Goal: Task Accomplishment & Management: Complete application form

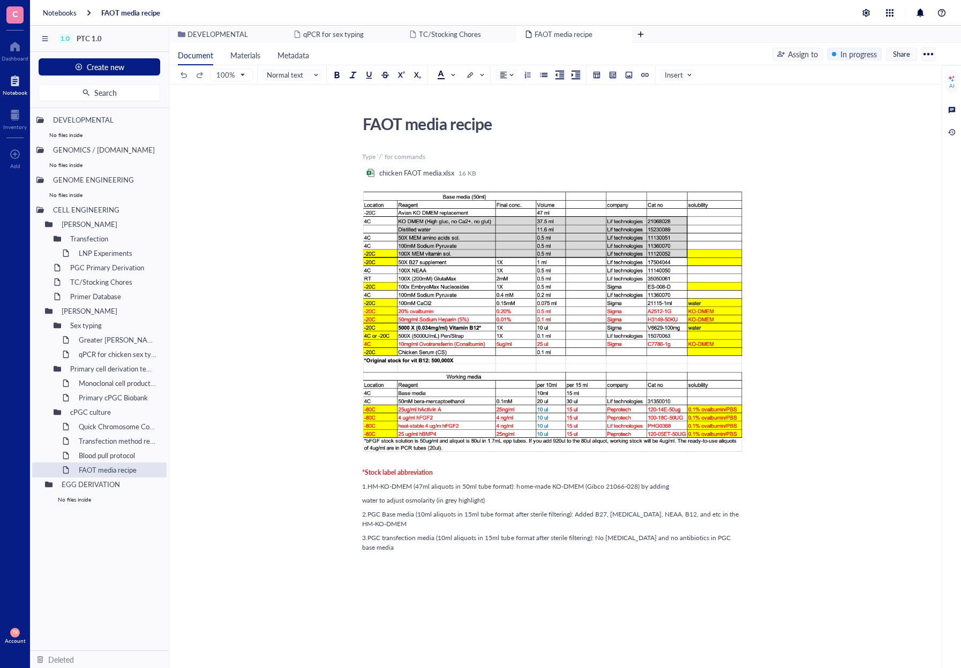
click at [17, 10] on span "C" at bounding box center [15, 13] width 6 height 13
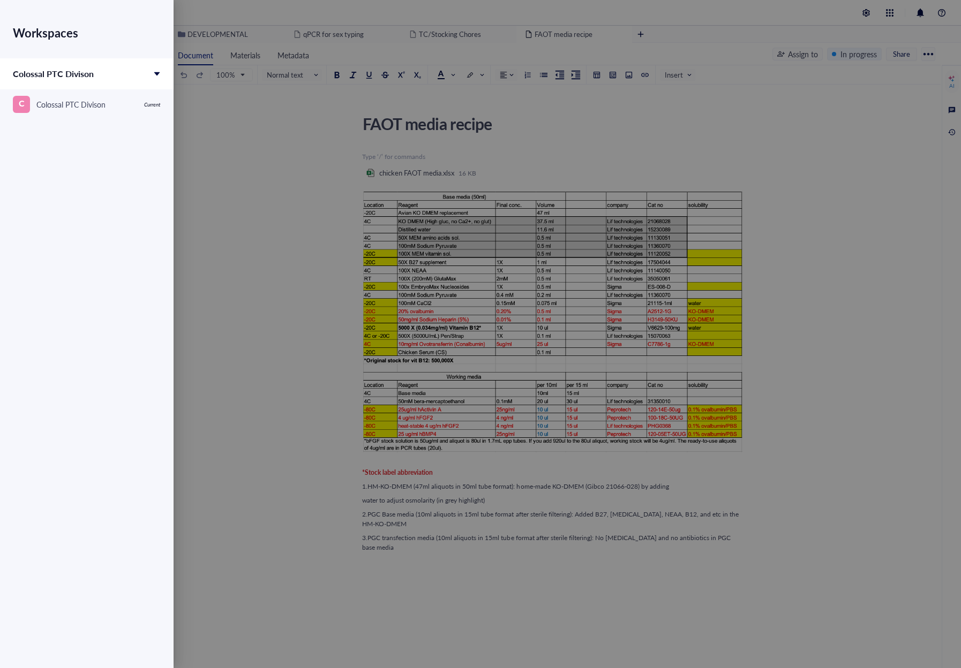
click at [55, 180] on div "Workspaces Colossal PTC Divison C Colossal PTC Divison Current" at bounding box center [86, 315] width 173 height 630
click at [241, 176] on div at bounding box center [480, 334] width 961 height 668
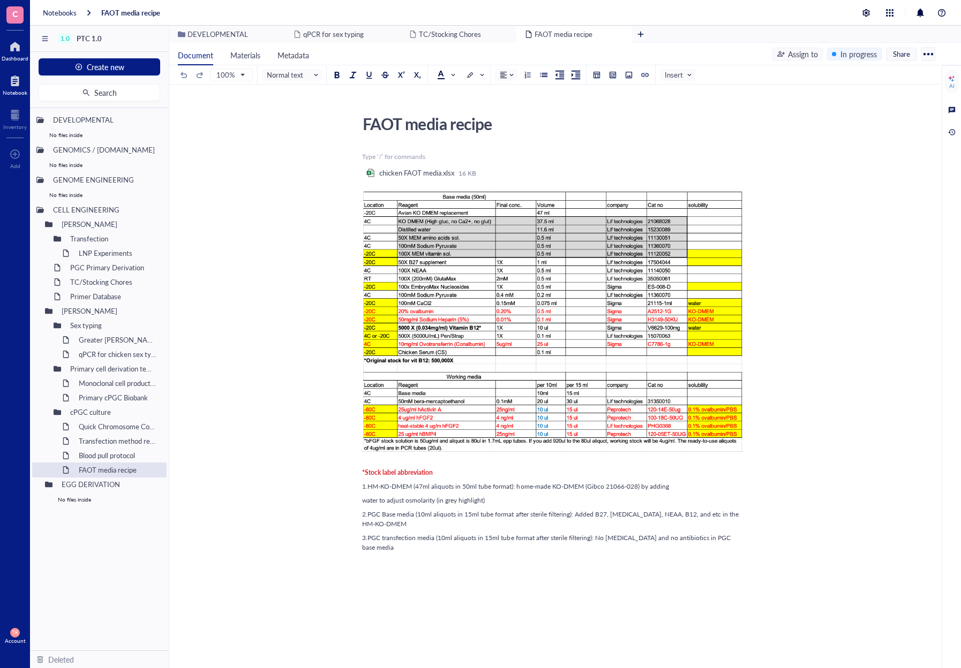
click at [12, 47] on div at bounding box center [15, 46] width 27 height 17
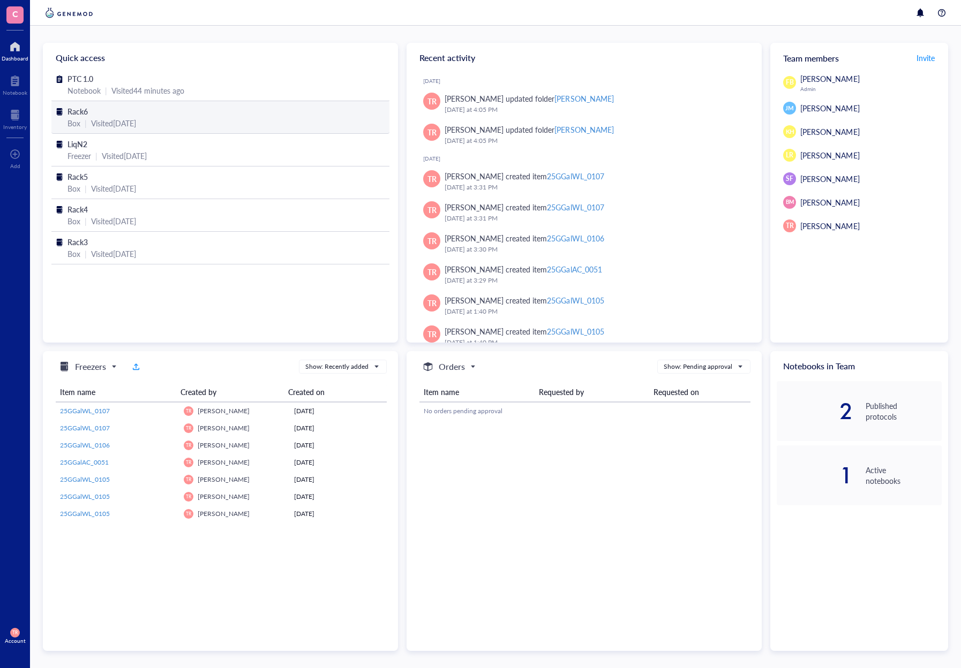
click at [81, 120] on div "Box | Visited 2 months ago" at bounding box center [220, 123] width 306 height 12
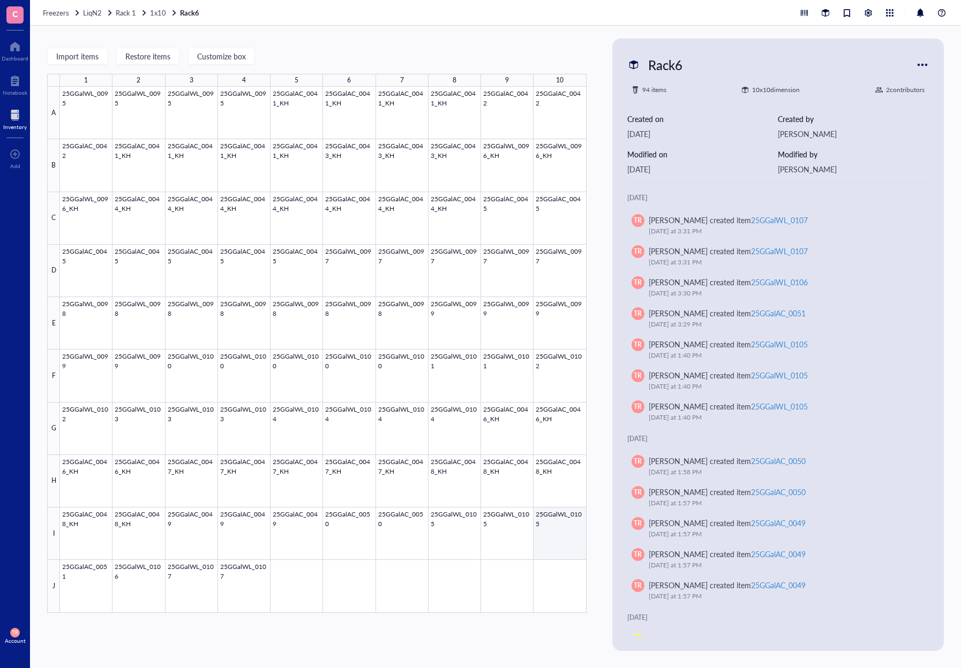
click at [547, 528] on div at bounding box center [323, 350] width 526 height 526
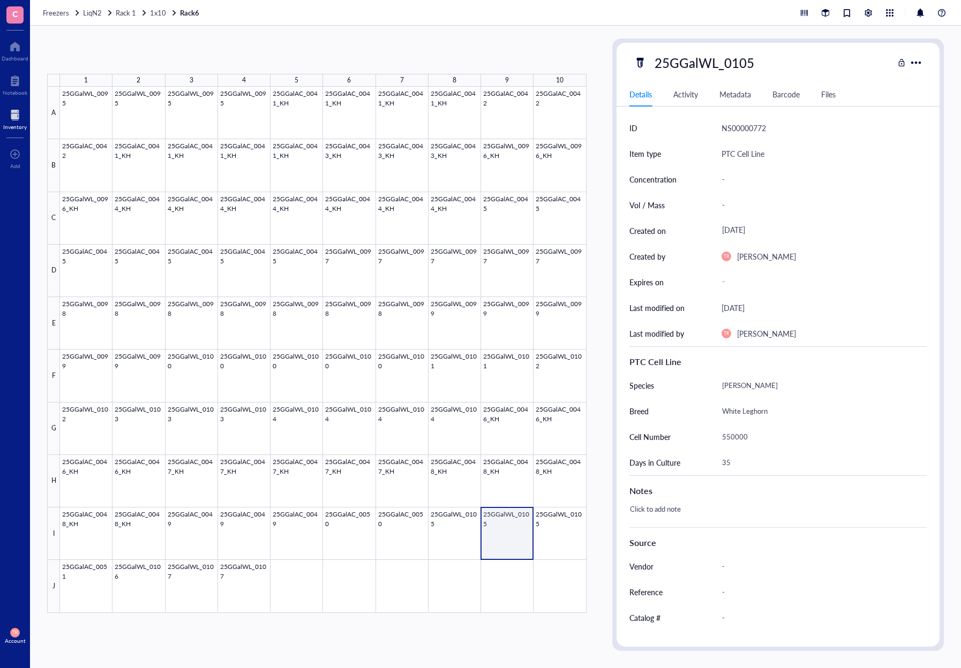
click at [504, 539] on div at bounding box center [323, 350] width 526 height 526
click at [456, 538] on div at bounding box center [323, 350] width 526 height 526
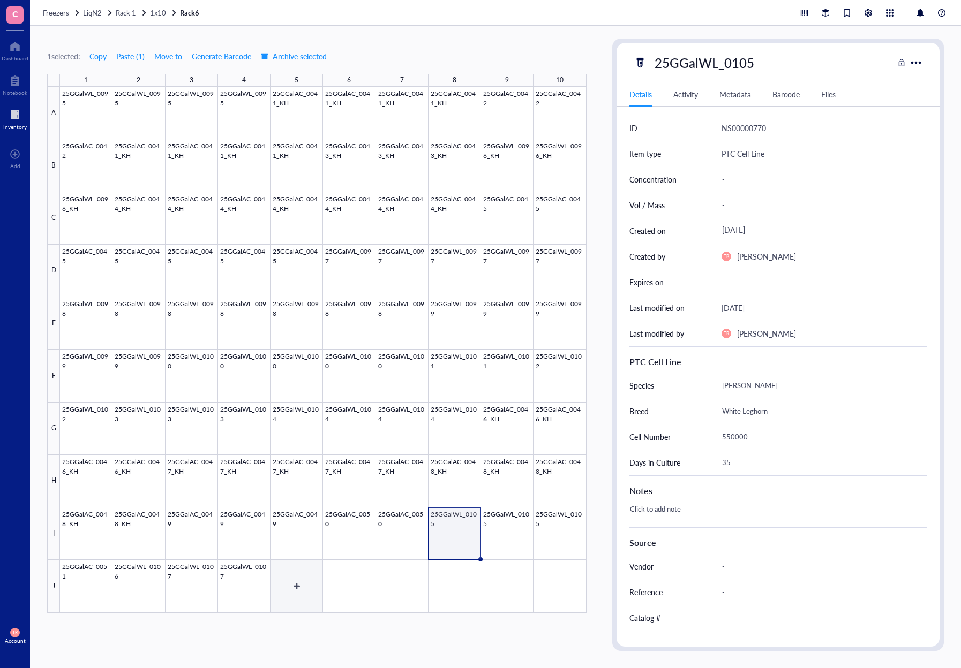
click at [288, 586] on div at bounding box center [323, 350] width 526 height 526
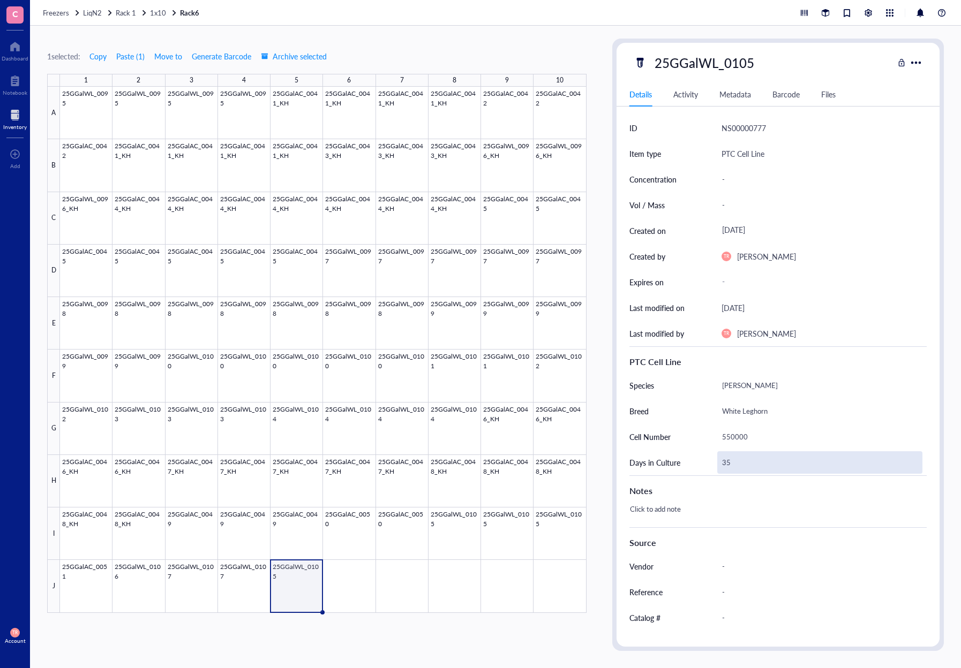
click at [737, 465] on div "35" at bounding box center [819, 462] width 205 height 22
drag, startPoint x: 732, startPoint y: 459, endPoint x: 718, endPoint y: 458, distance: 13.9
click at [718, 458] on input "35" at bounding box center [819, 462] width 204 height 21
type input "42"
click at [336, 534] on div at bounding box center [323, 350] width 526 height 526
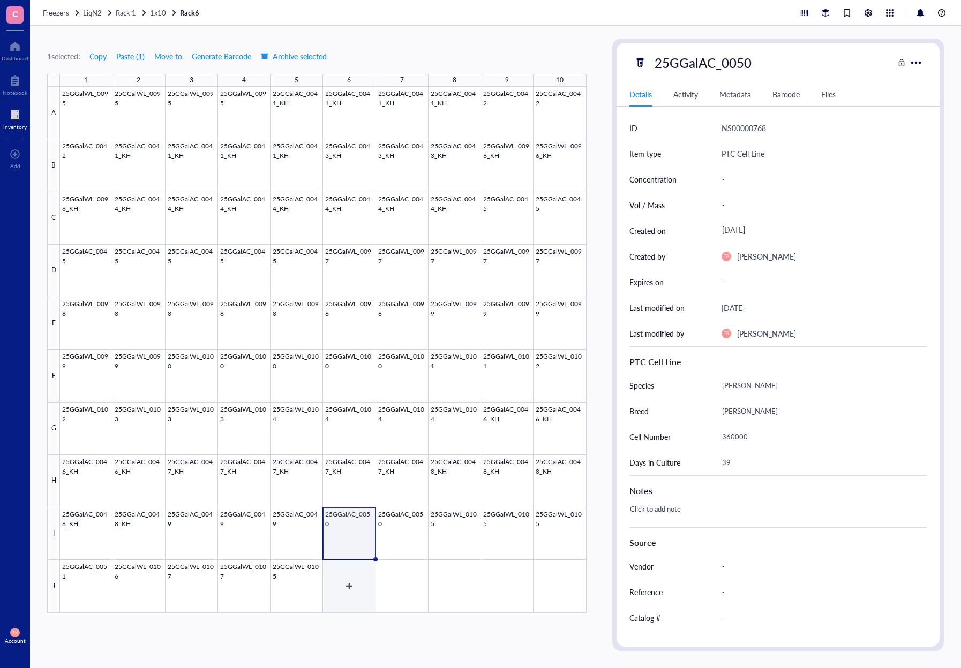
click at [347, 592] on div at bounding box center [323, 350] width 526 height 526
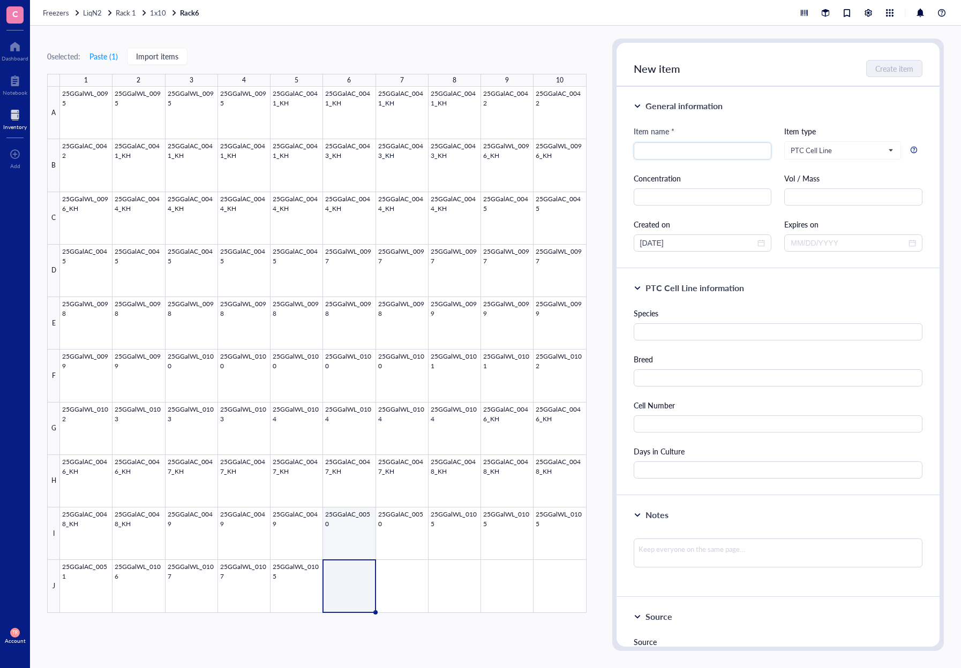
click at [351, 538] on div at bounding box center [323, 350] width 526 height 526
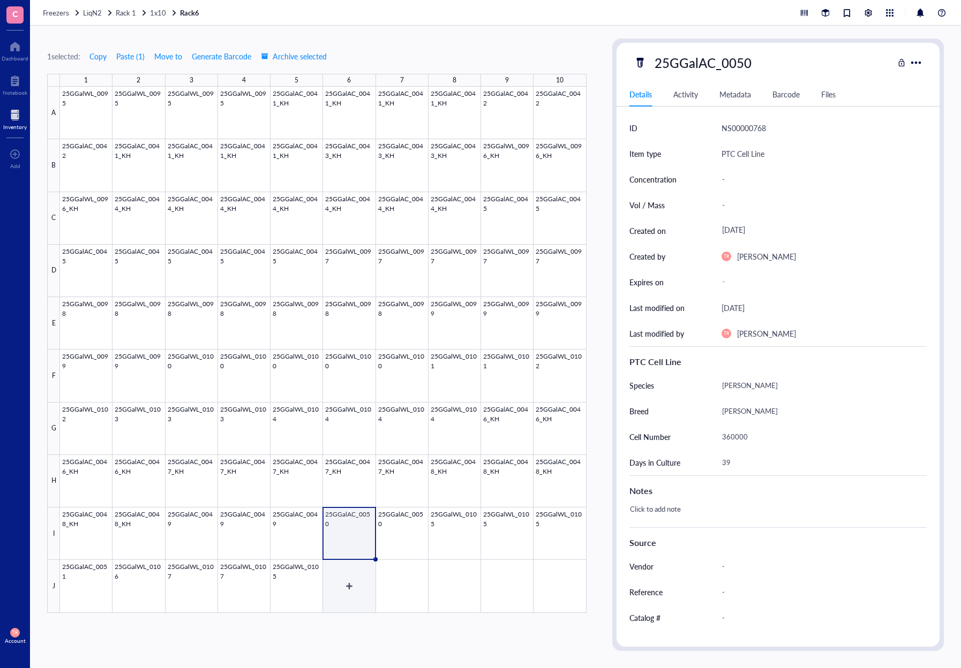
click at [345, 578] on div at bounding box center [323, 350] width 526 height 526
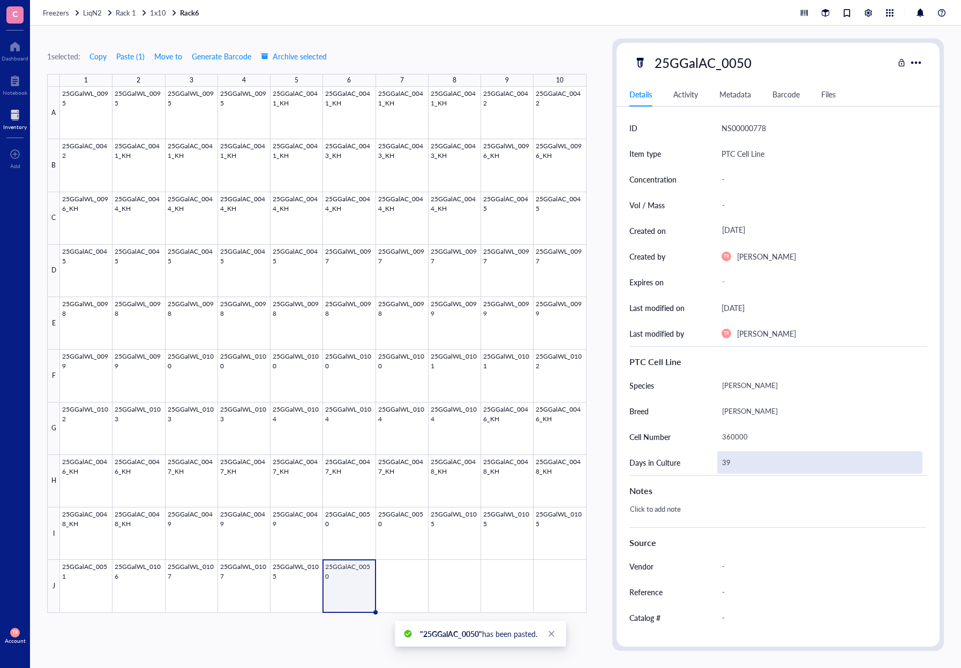
click at [727, 455] on div "39" at bounding box center [819, 462] width 205 height 22
drag, startPoint x: 727, startPoint y: 455, endPoint x: 717, endPoint y: 457, distance: 9.9
click at [717, 457] on input "39" at bounding box center [819, 462] width 204 height 21
type input "49"
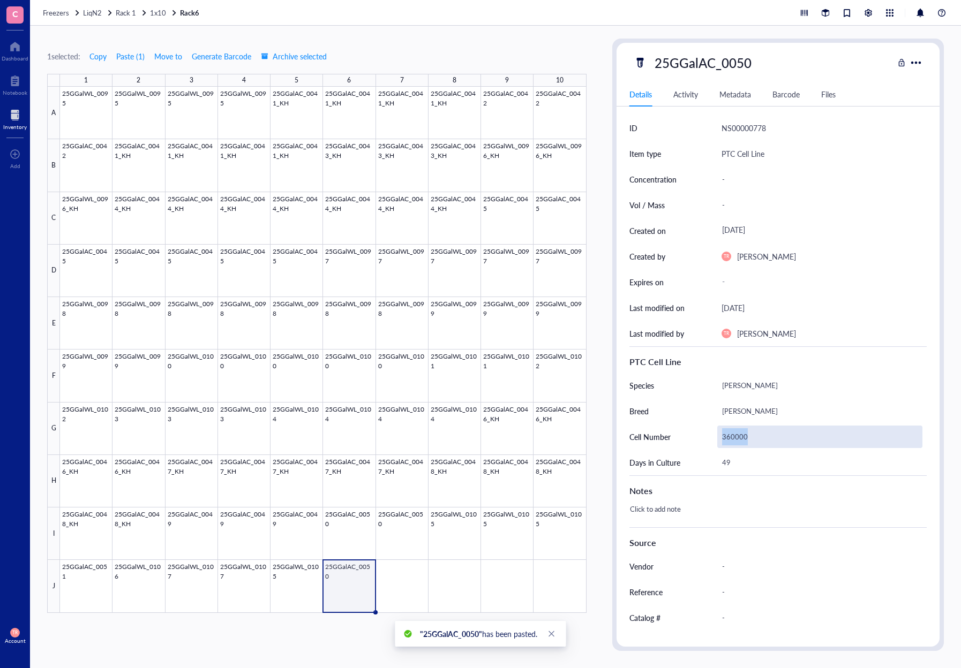
drag, startPoint x: 756, startPoint y: 430, endPoint x: 722, endPoint y: 430, distance: 33.7
click at [722, 430] on div "360000" at bounding box center [819, 437] width 205 height 22
drag, startPoint x: 721, startPoint y: 437, endPoint x: 728, endPoint y: 437, distance: 7.5
click at [728, 437] on div "360000" at bounding box center [819, 437] width 205 height 22
drag, startPoint x: 719, startPoint y: 435, endPoint x: 728, endPoint y: 435, distance: 9.6
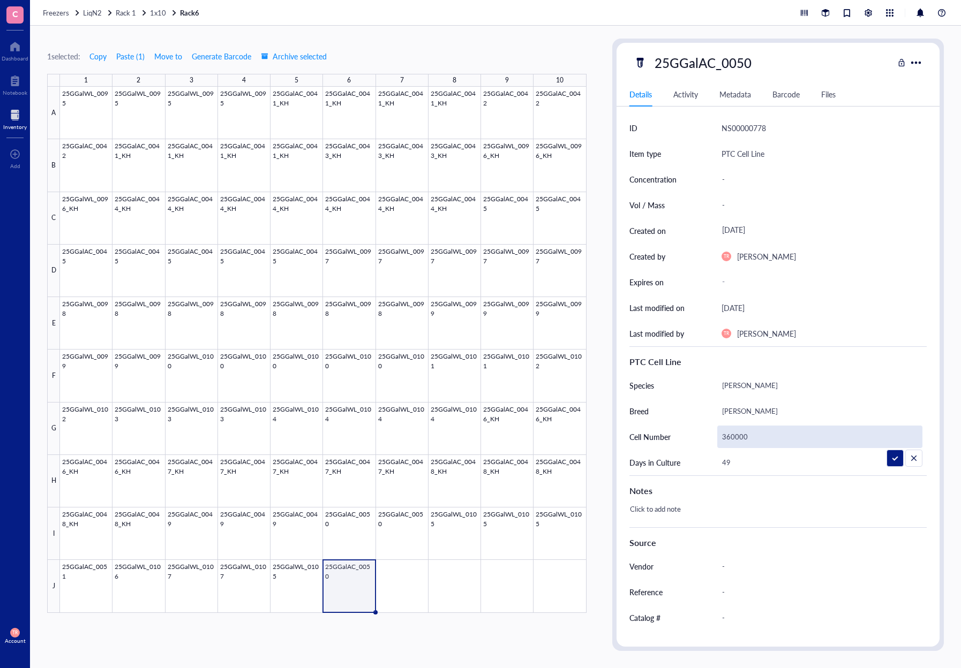
click at [728, 435] on input "360000" at bounding box center [819, 436] width 204 height 21
type input "1200000"
click at [447, 615] on div "1 selected: Copy Paste ( 1 ) Move to Generate Barcode Archive selected 1 2 3 4 …" at bounding box center [316, 345] width 539 height 613
click at [469, 646] on div "1 selected: Copy Paste ( 1 ) Move to Generate Barcode Archive selected 1 2 3 4 …" at bounding box center [316, 345] width 539 height 613
click at [318, 595] on div at bounding box center [323, 350] width 526 height 526
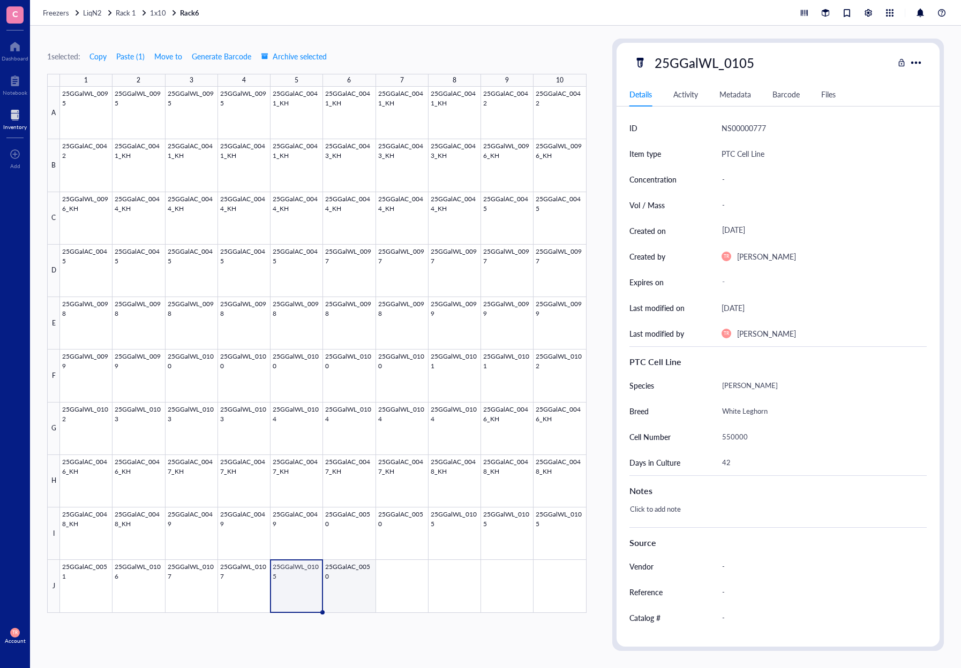
click at [350, 593] on div at bounding box center [323, 350] width 526 height 526
click at [306, 617] on div "1 selected: Copy Paste ( 1 ) Move to Generate Barcode Archive selected 1 2 3 4 …" at bounding box center [316, 345] width 539 height 613
click at [292, 586] on div at bounding box center [323, 350] width 526 height 526
click at [341, 588] on div at bounding box center [323, 350] width 526 height 526
click at [414, 594] on div at bounding box center [323, 350] width 526 height 526
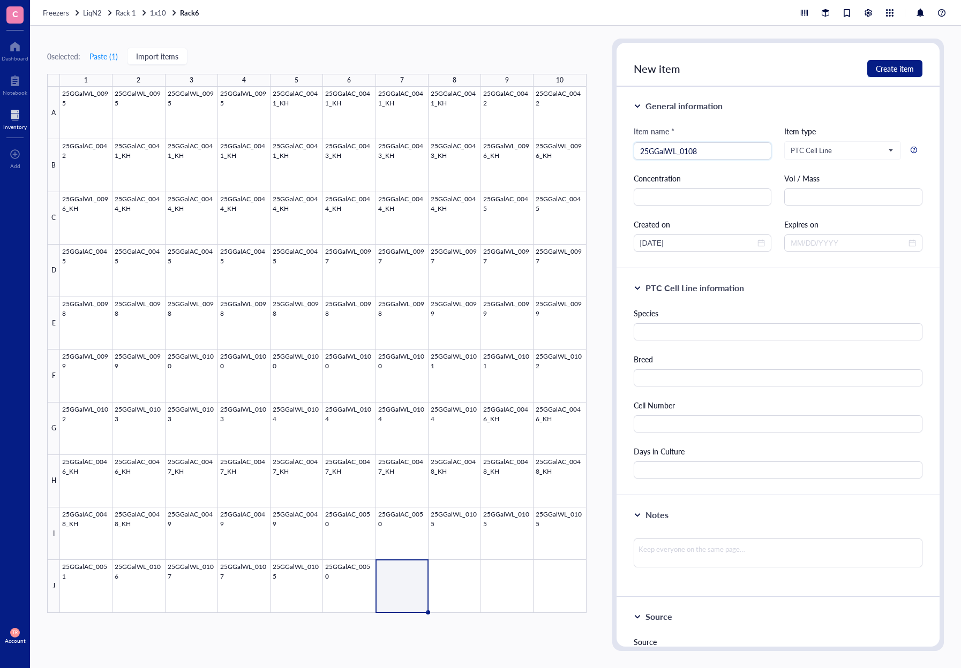
type input "25GGalWL_0108"
click at [677, 465] on input "text" at bounding box center [777, 470] width 289 height 17
type input "35"
click at [668, 425] on input "text" at bounding box center [777, 423] width 289 height 17
type input "1000000"
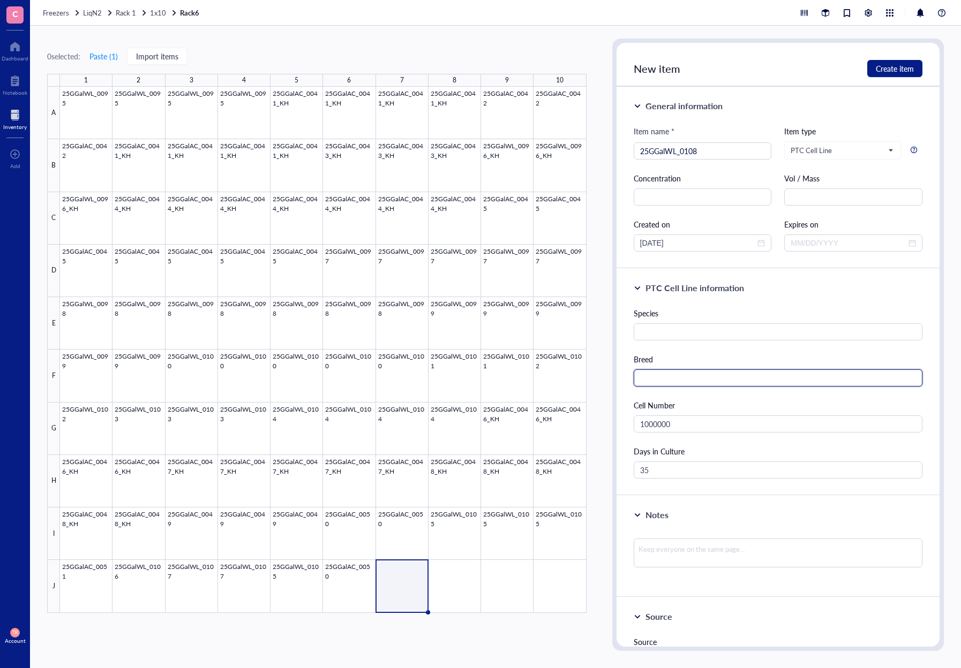
click at [649, 378] on input "text" at bounding box center [777, 377] width 289 height 17
type input "White Leghorn"
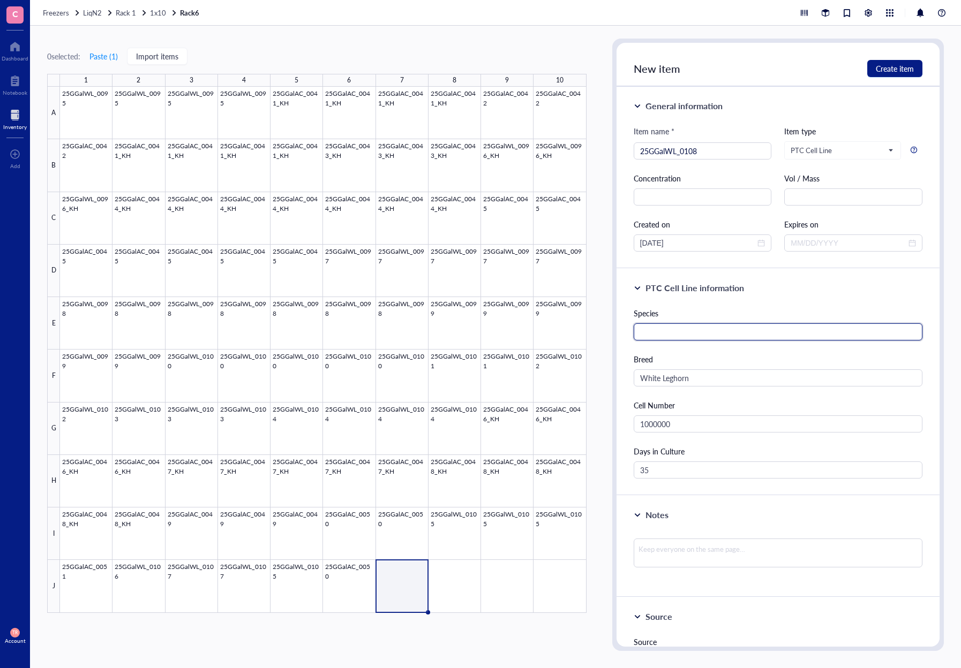
click at [731, 331] on input "text" at bounding box center [777, 331] width 289 height 17
type input "[PERSON_NAME]"
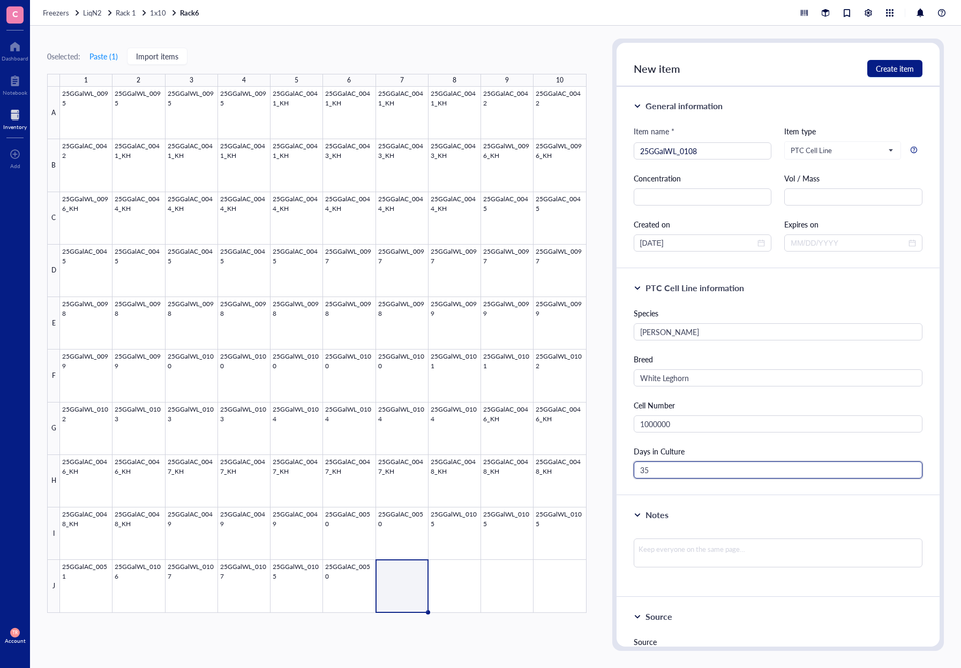
click at [743, 468] on input "35" at bounding box center [777, 470] width 289 height 17
click at [893, 74] on button "Create item" at bounding box center [894, 68] width 55 height 17
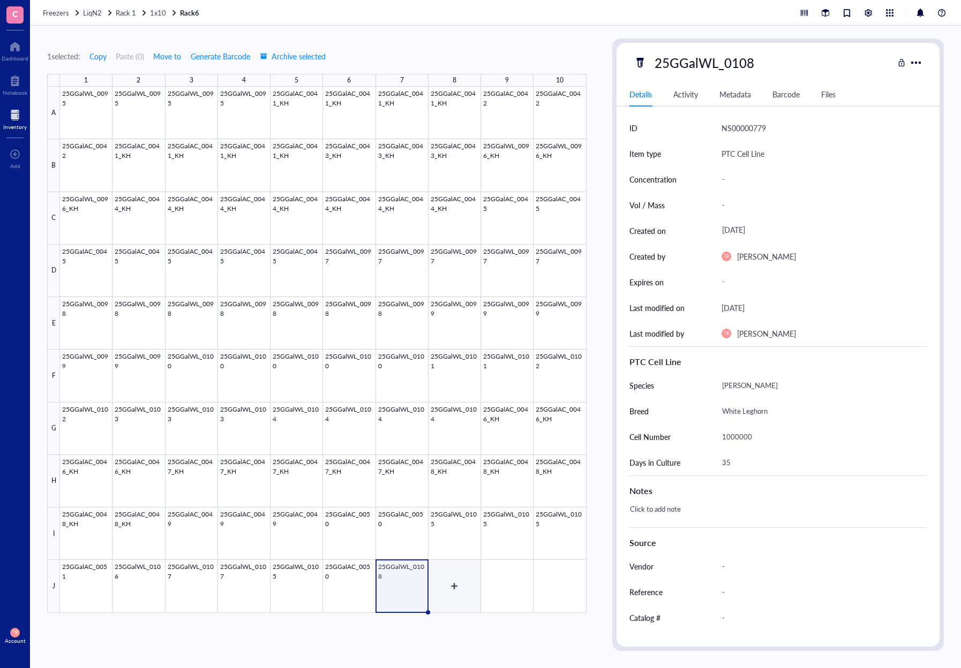
click at [460, 592] on div at bounding box center [323, 350] width 526 height 526
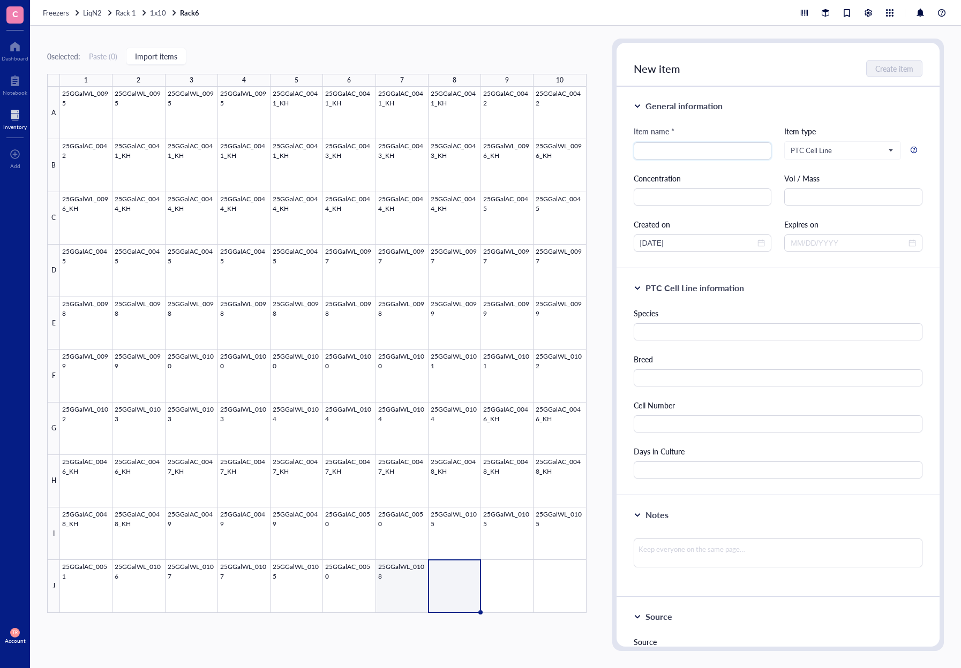
click at [396, 588] on div at bounding box center [323, 350] width 526 height 526
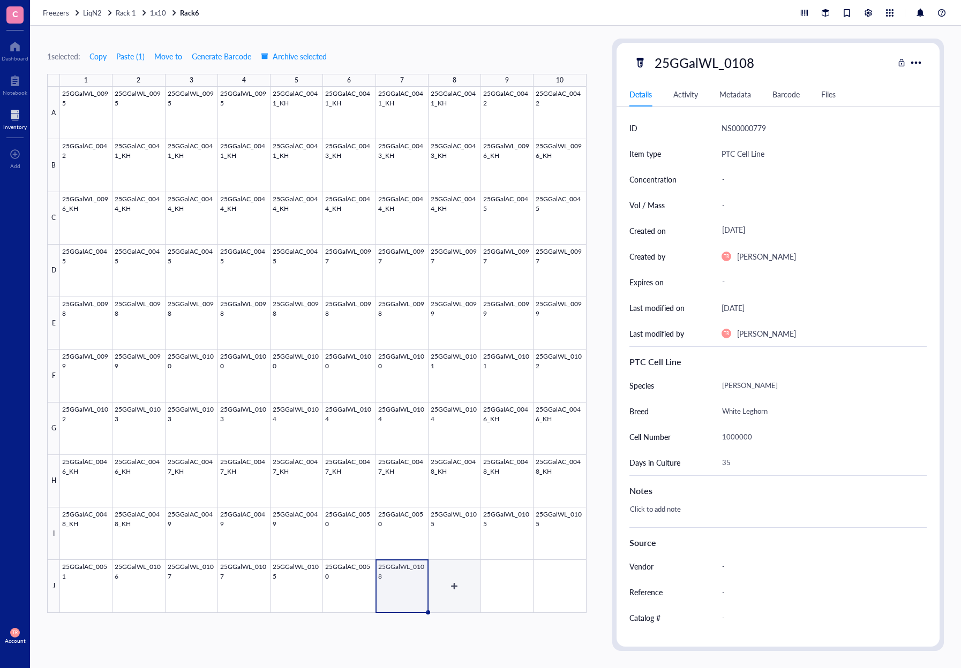
click at [443, 593] on div at bounding box center [323, 350] width 526 height 526
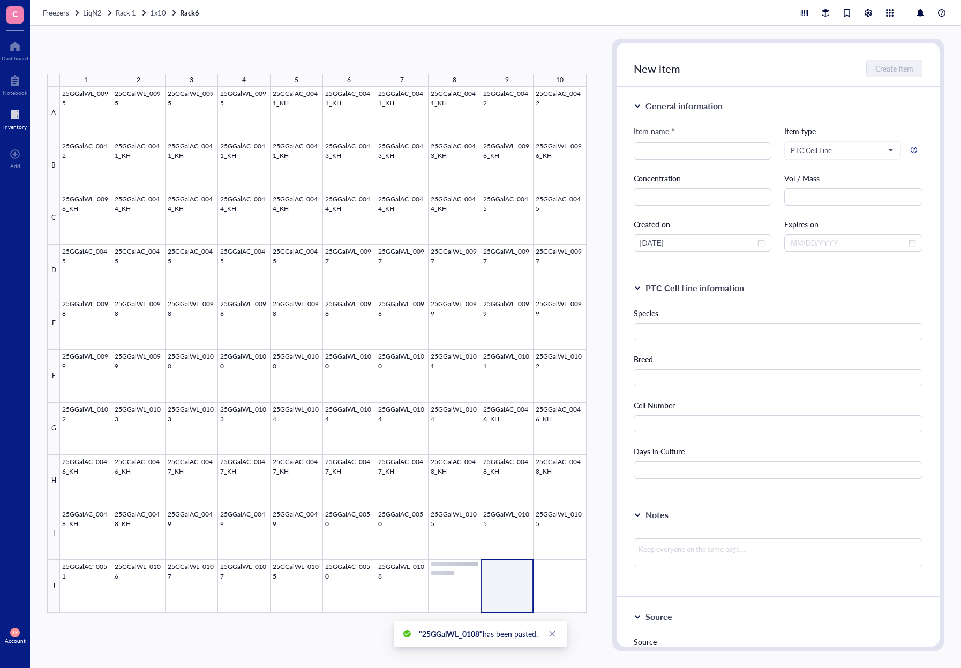
click at [513, 601] on div at bounding box center [323, 350] width 526 height 526
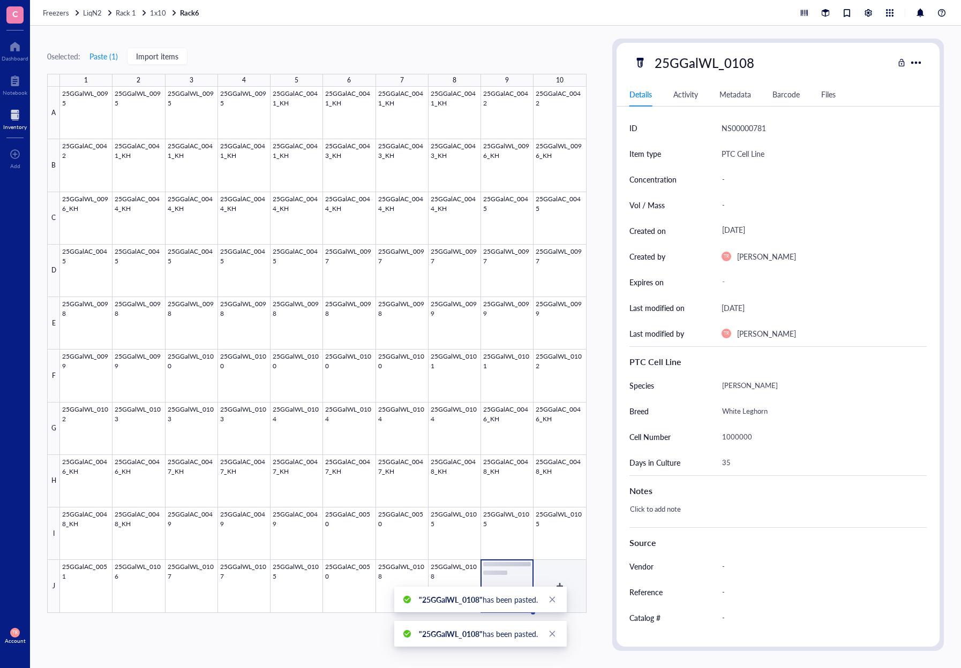
click at [573, 584] on div at bounding box center [323, 350] width 526 height 526
drag, startPoint x: 754, startPoint y: 435, endPoint x: 709, endPoint y: 435, distance: 45.5
click at [709, 435] on div "Cell Number [PHONE_NUMBER]" at bounding box center [777, 437] width 297 height 26
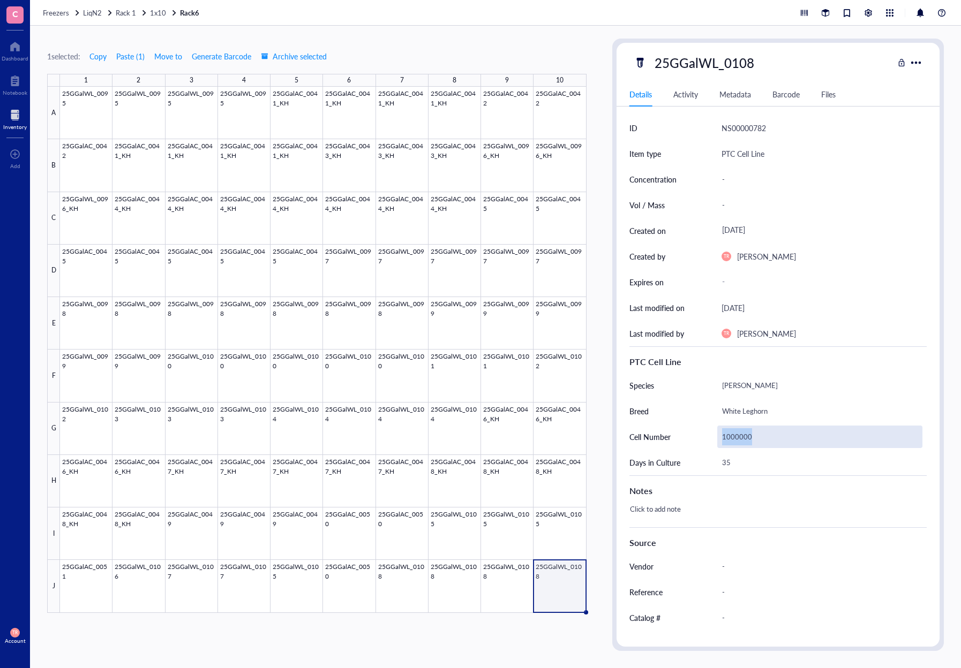
click at [729, 441] on div "1000000" at bounding box center [819, 437] width 205 height 22
drag, startPoint x: 757, startPoint y: 436, endPoint x: 709, endPoint y: 438, distance: 47.7
click at [709, 438] on div "Cell Number [PHONE_NUMBER]" at bounding box center [777, 437] width 297 height 26
type input "450000"
click at [158, 12] on span "1x10" at bounding box center [158, 12] width 16 height 10
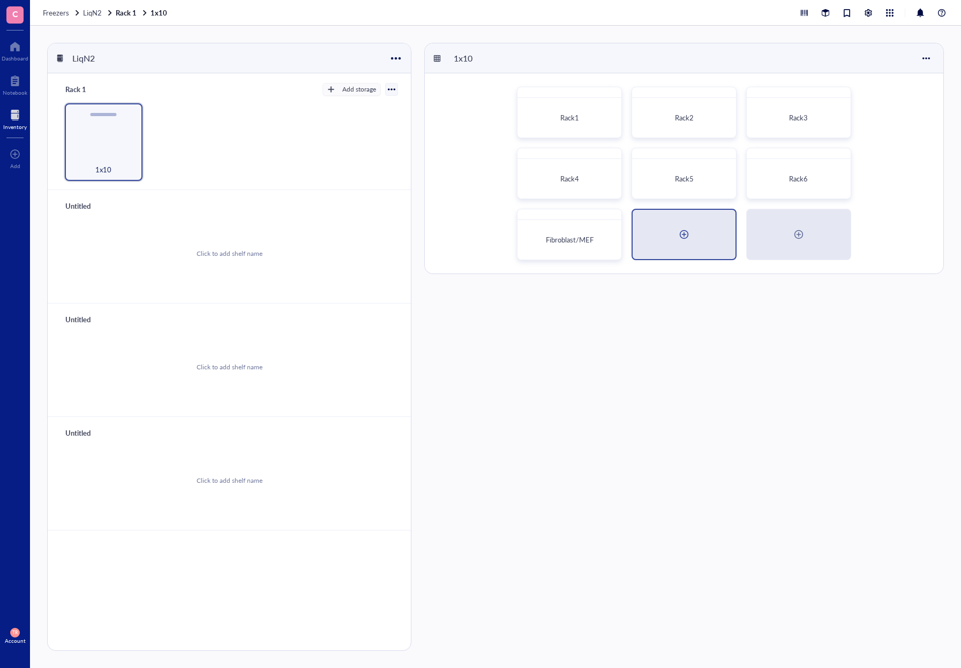
click at [667, 235] on div at bounding box center [683, 234] width 103 height 49
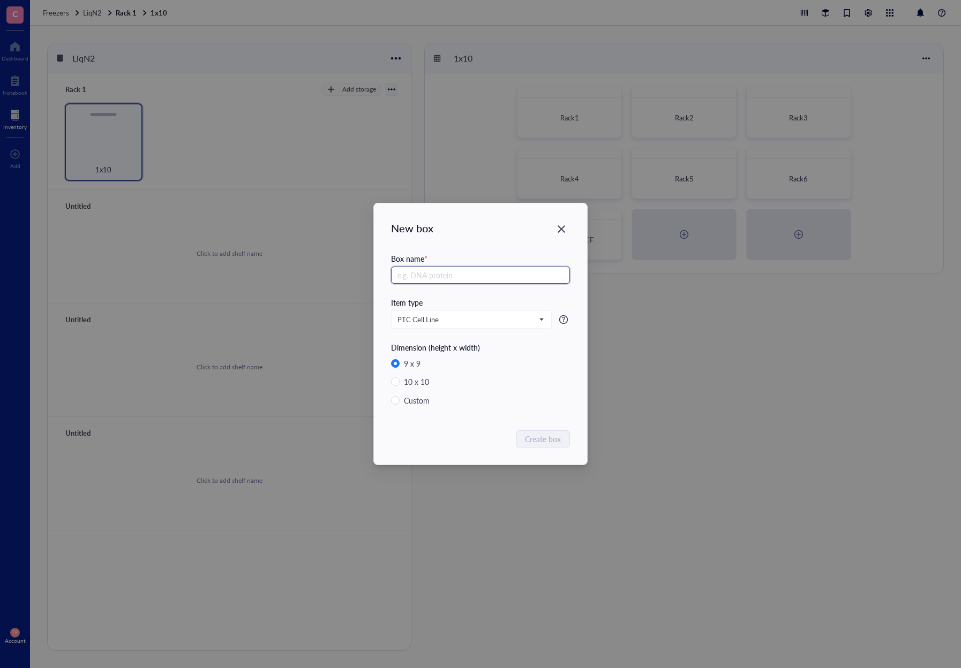
radio input "false"
radio input "true"
click at [739, 380] on div "New box Box name * Item type PTC Cell Line Dimension (height x width) 9 x 9 10 …" at bounding box center [480, 334] width 961 height 668
click at [554, 225] on div "Close" at bounding box center [561, 229] width 17 height 17
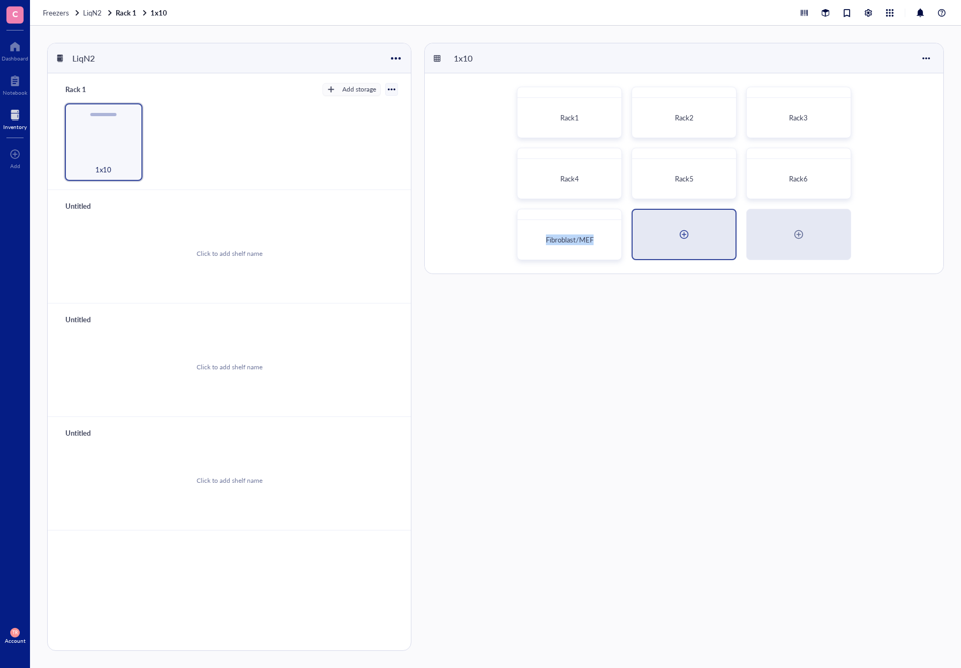
drag, startPoint x: 569, startPoint y: 230, endPoint x: 727, endPoint y: 233, distance: 158.0
click at [727, 233] on div "Rack1 Rack2 Rack3 Rack4 Rack5 Rack6 Fibroblast/MEF" at bounding box center [684, 173] width 518 height 200
drag, startPoint x: 584, startPoint y: 217, endPoint x: 711, endPoint y: 222, distance: 127.5
click at [710, 222] on div "Rack1 Rack2 Rack3 Rack4 Rack5 Rack6 Fibroblast/MEF" at bounding box center [684, 173] width 518 height 200
click at [766, 327] on div "1x10 Rack1 Rack2 Rack3 Rack4 Rack5 Rack6 Fibroblast/MEF" at bounding box center [683, 347] width 519 height 608
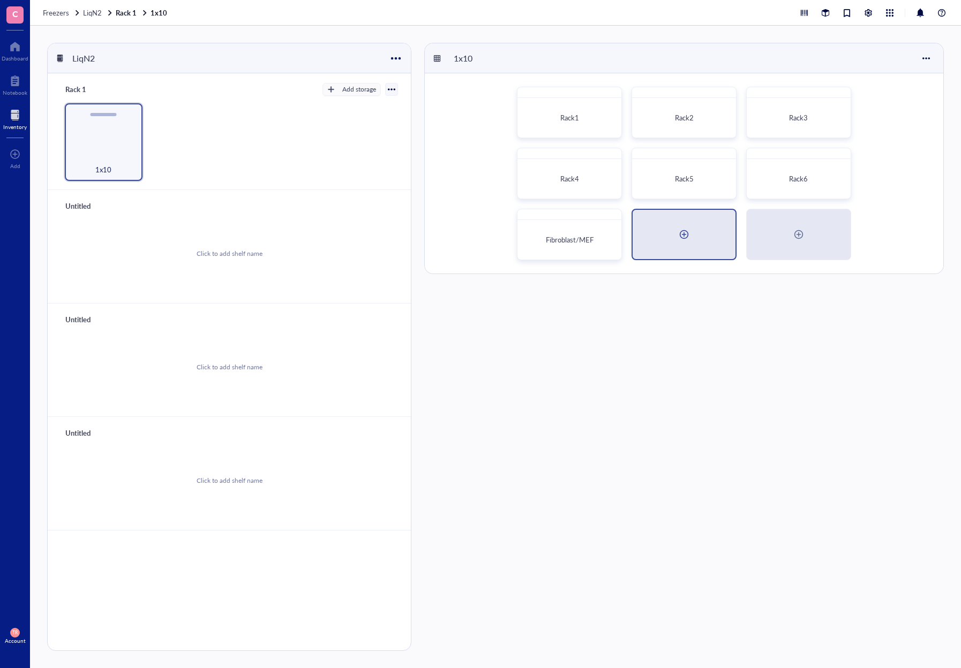
click at [682, 235] on div at bounding box center [683, 234] width 17 height 17
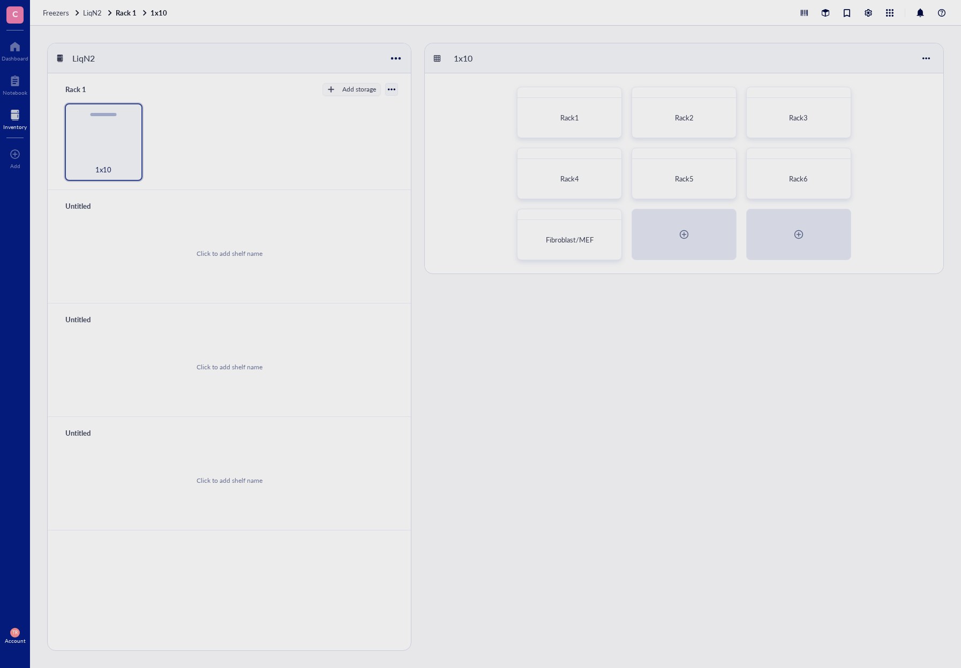
radio input "false"
radio input "true"
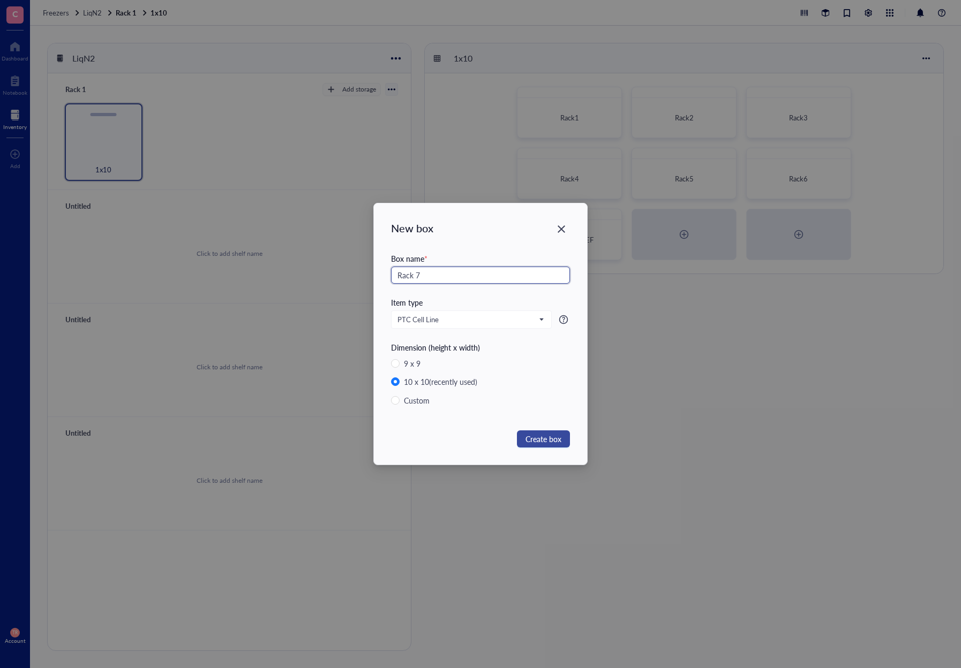
type input "Rack 7"
click at [553, 442] on span "Create box" at bounding box center [543, 439] width 36 height 12
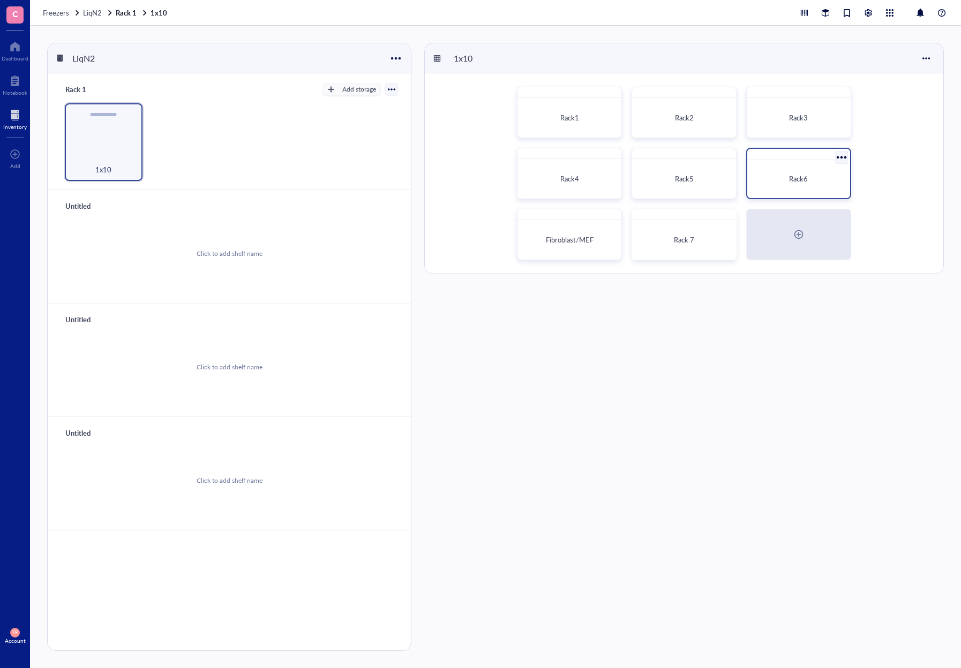
click at [786, 182] on div "Rack6" at bounding box center [798, 178] width 86 height 11
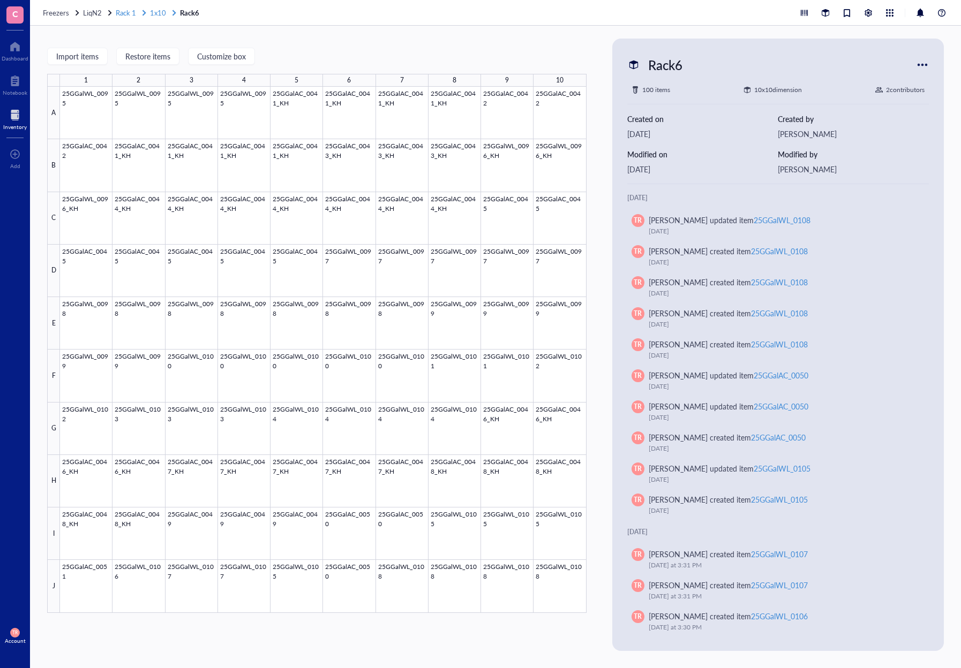
click at [156, 17] on span "1x10" at bounding box center [158, 12] width 16 height 10
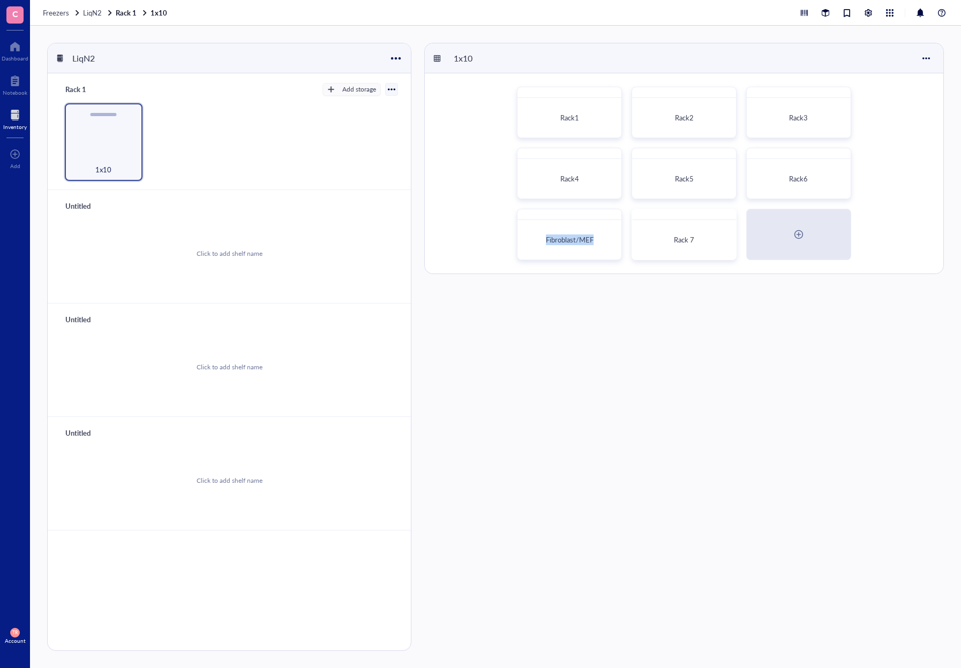
drag, startPoint x: 684, startPoint y: 215, endPoint x: 558, endPoint y: 206, distance: 125.7
click at [558, 206] on div "Rack1 Rack2 Rack3 Rack4 Rack5 Rack6 Fibroblast/MEF Rack 7" at bounding box center [684, 173] width 518 height 200
click at [727, 214] on div at bounding box center [727, 218] width 16 height 16
click at [749, 162] on div "Settings" at bounding box center [752, 160] width 25 height 10
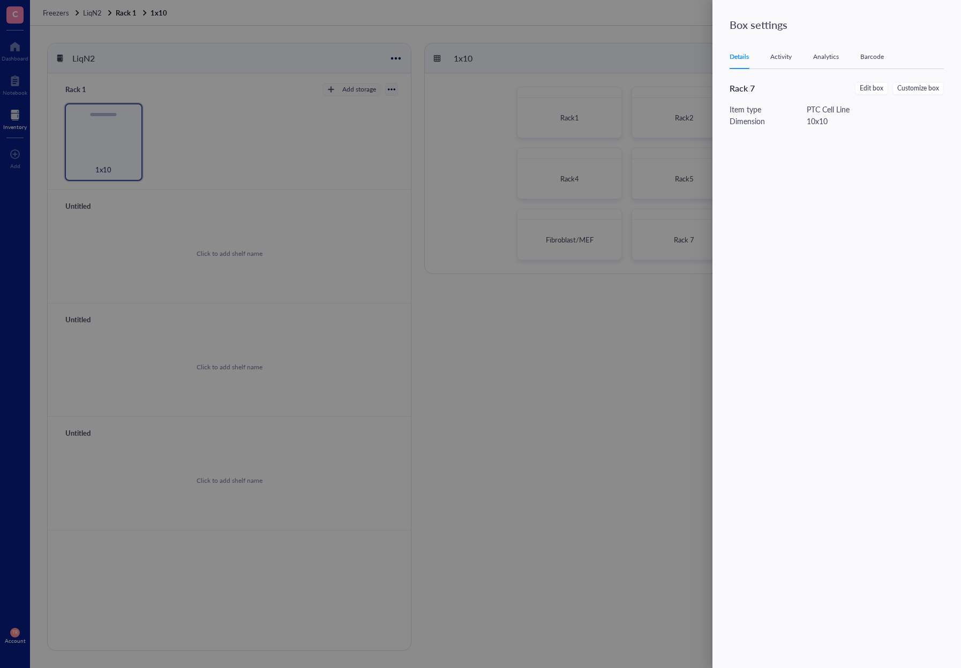
click at [572, 52] on div at bounding box center [480, 334] width 961 height 668
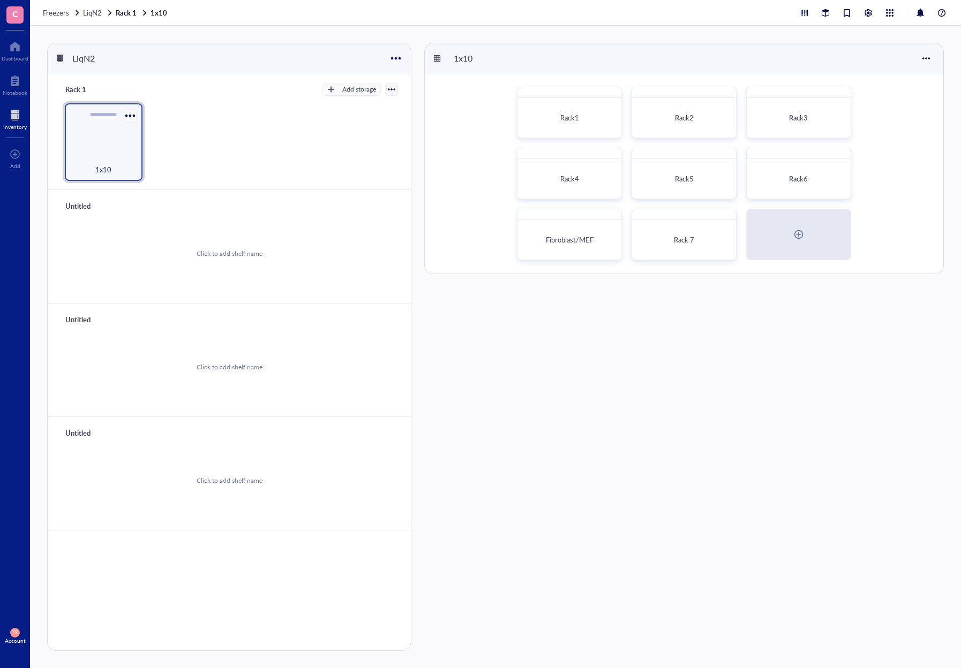
click at [130, 114] on div at bounding box center [130, 116] width 16 height 16
click at [330, 152] on div "1x10" at bounding box center [229, 142] width 337 height 78
click at [391, 90] on div at bounding box center [391, 89] width 7 height 7
click at [445, 306] on div "1x10 Rack1 Rack2 Rack3 Rack4 Rack5 Rack6 Fibroblast/MEF Rack 7 Move to Customiz…" at bounding box center [683, 347] width 519 height 608
drag, startPoint x: 824, startPoint y: 228, endPoint x: 711, endPoint y: 369, distance: 181.0
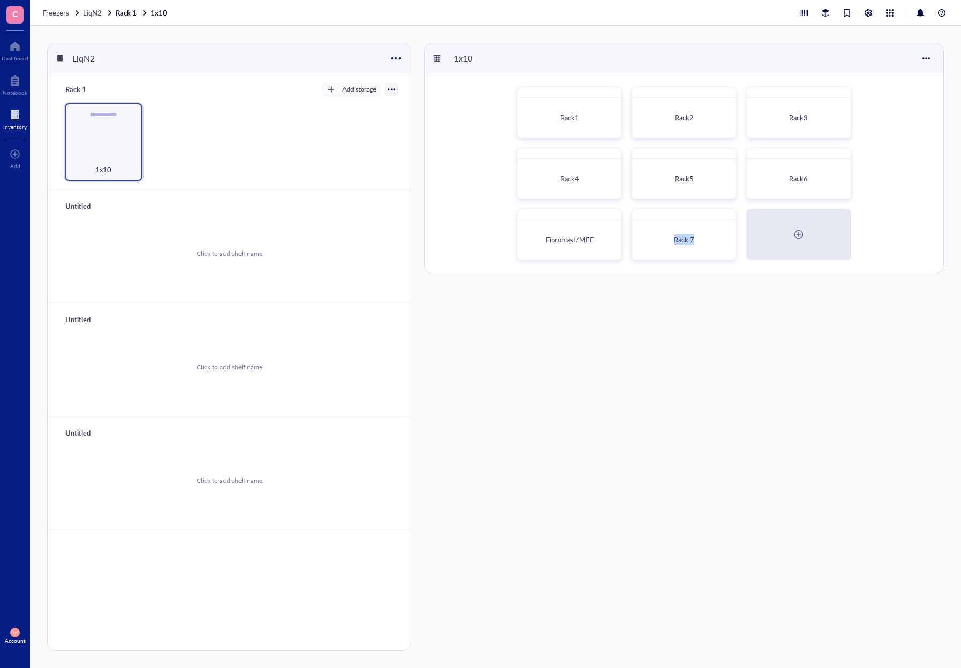
click at [707, 372] on div "1x10 Rack1 Rack2 Rack3 Rack4 Rack5 Rack6 Fibroblast/MEF Rack 7 Move to Customiz…" at bounding box center [683, 347] width 519 height 608
click at [712, 370] on div "1x10 Rack1 Rack2 Rack3 Rack4 Rack5 Rack6 Fibroblast/MEF Rack 7 Move to Customiz…" at bounding box center [683, 347] width 519 height 608
drag, startPoint x: 689, startPoint y: 219, endPoint x: 530, endPoint y: 226, distance: 159.2
click at [527, 215] on div "Rack1 Rack2 Rack3 Rack4 Rack5 Rack6 Fibroblast/MEF Rack 7" at bounding box center [684, 173] width 518 height 200
click at [596, 342] on div "1x10 Rack1 Rack2 Rack3 Rack4 Rack5 Rack6 Fibroblast/MEF Rack 7 Move to Customiz…" at bounding box center [683, 347] width 519 height 608
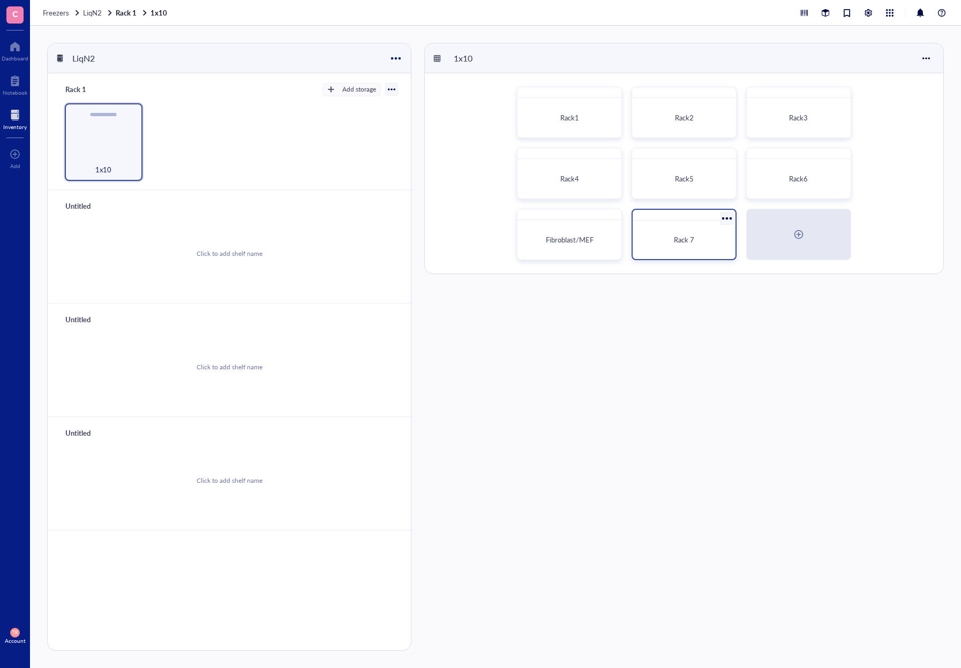
click at [681, 238] on span "Rack 7" at bounding box center [684, 240] width 20 height 10
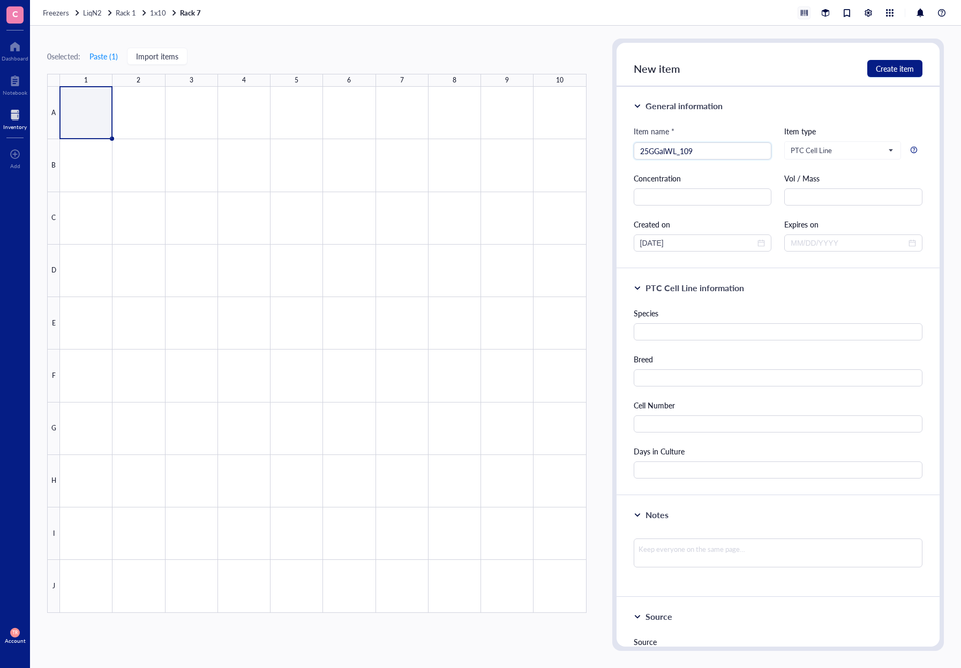
type input "25GGalWL_109"
click at [677, 339] on input "text" at bounding box center [777, 331] width 289 height 17
type input "[PERSON_NAME]"
click at [666, 373] on input "text" at bounding box center [777, 377] width 289 height 17
type input "White Leghorn"
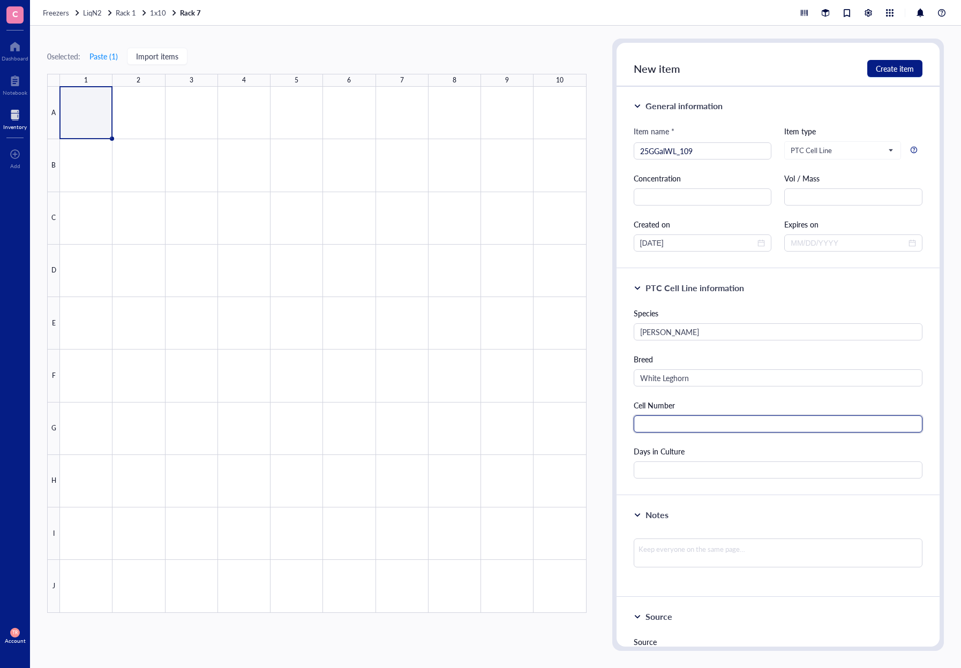
click at [656, 425] on input "text" at bounding box center [777, 423] width 289 height 17
type input "1000000"
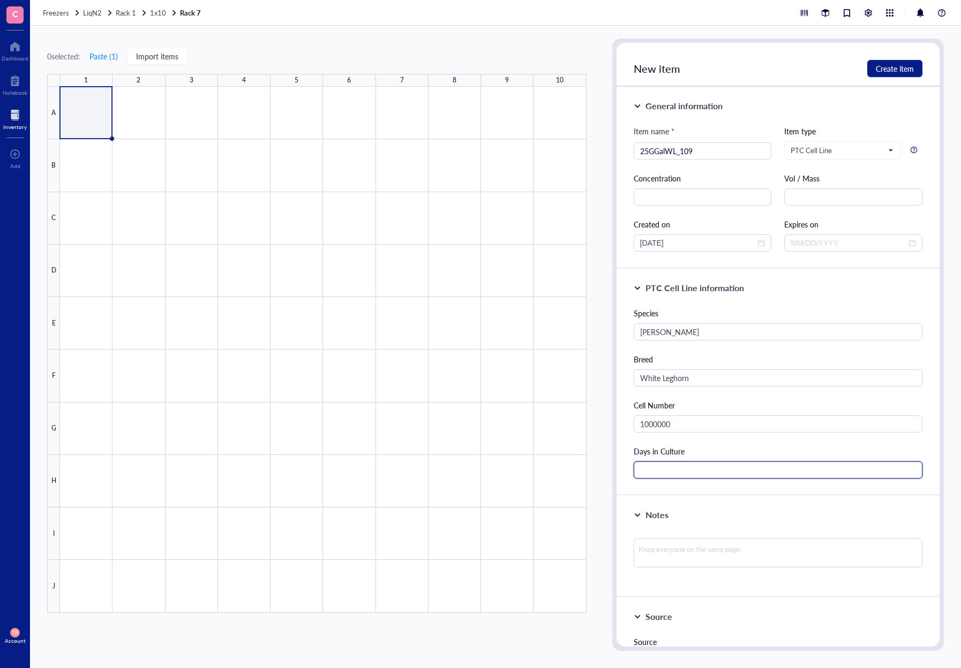
click at [682, 465] on input "text" at bounding box center [777, 470] width 289 height 17
type input "35"
click at [667, 515] on div "Notes" at bounding box center [656, 515] width 23 height 13
click at [717, 496] on div "Notes" at bounding box center [777, 524] width 323 height 56
click at [893, 70] on span "Create item" at bounding box center [894, 68] width 38 height 9
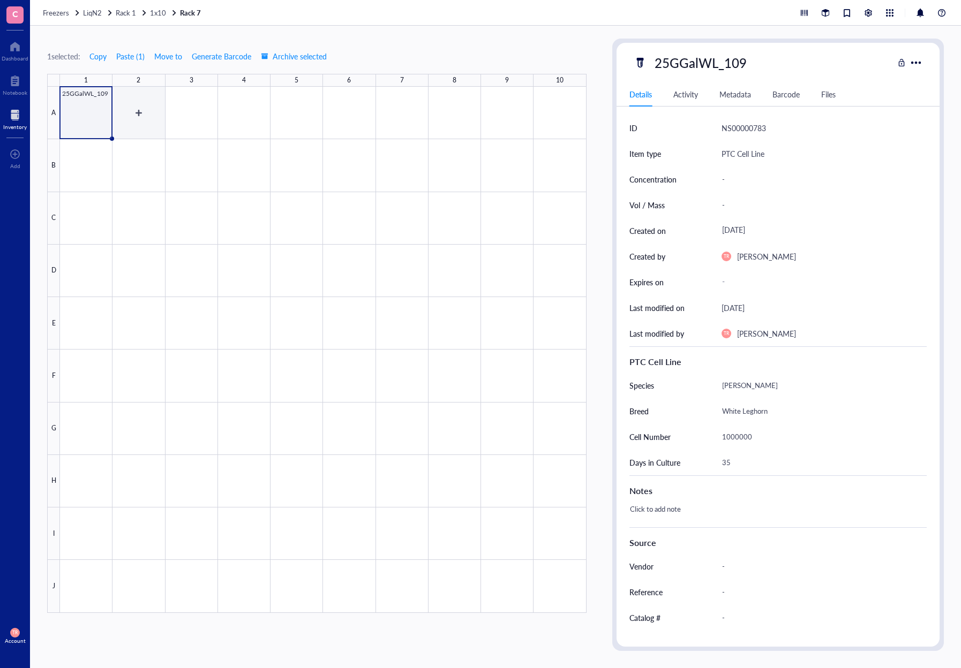
click at [145, 112] on div at bounding box center [323, 350] width 526 height 526
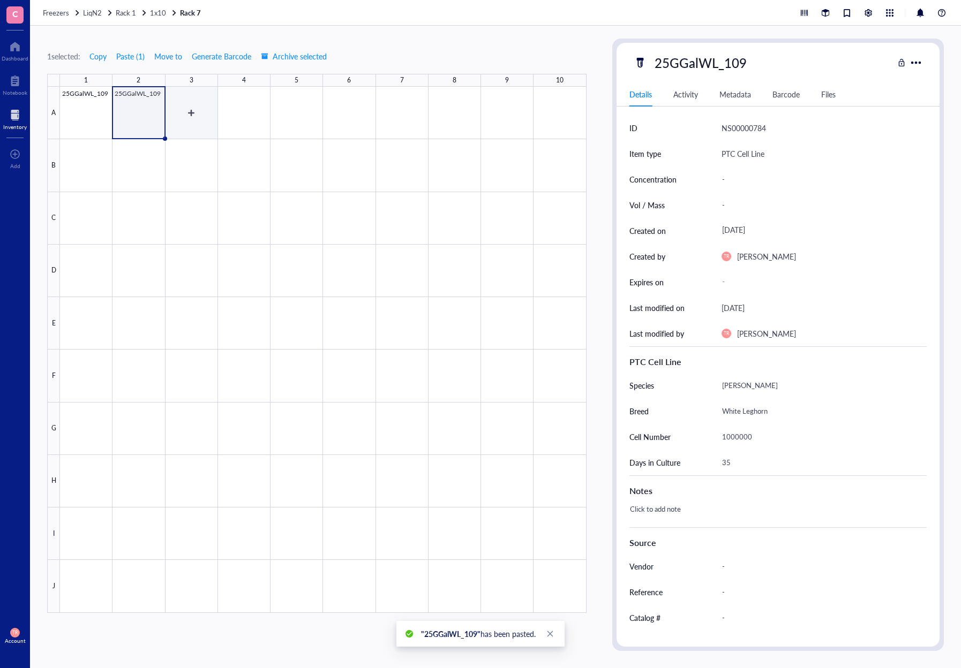
click at [199, 127] on div at bounding box center [323, 350] width 526 height 526
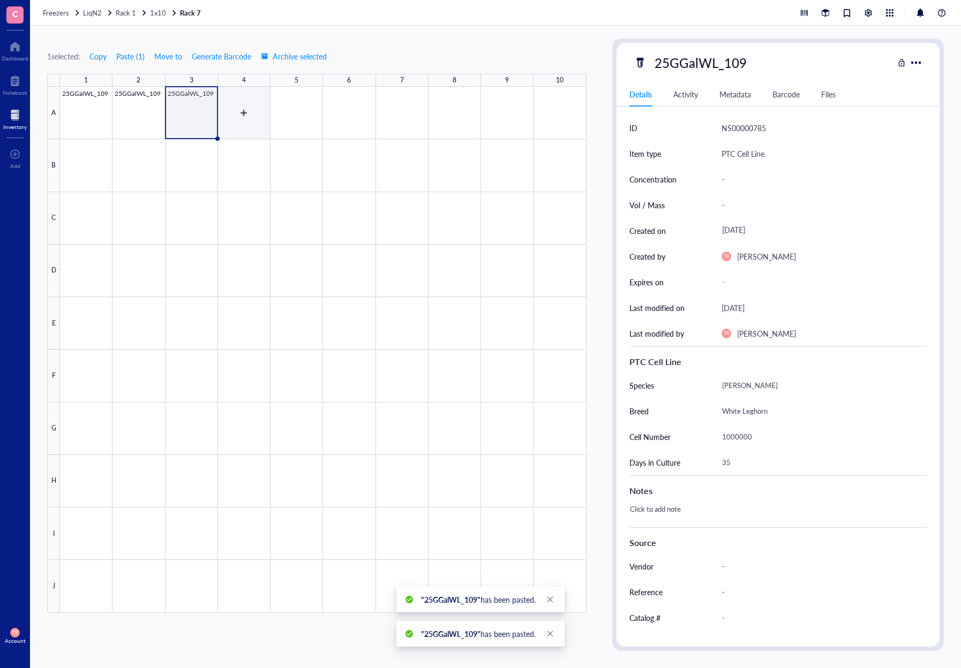
click at [242, 124] on div at bounding box center [323, 350] width 526 height 526
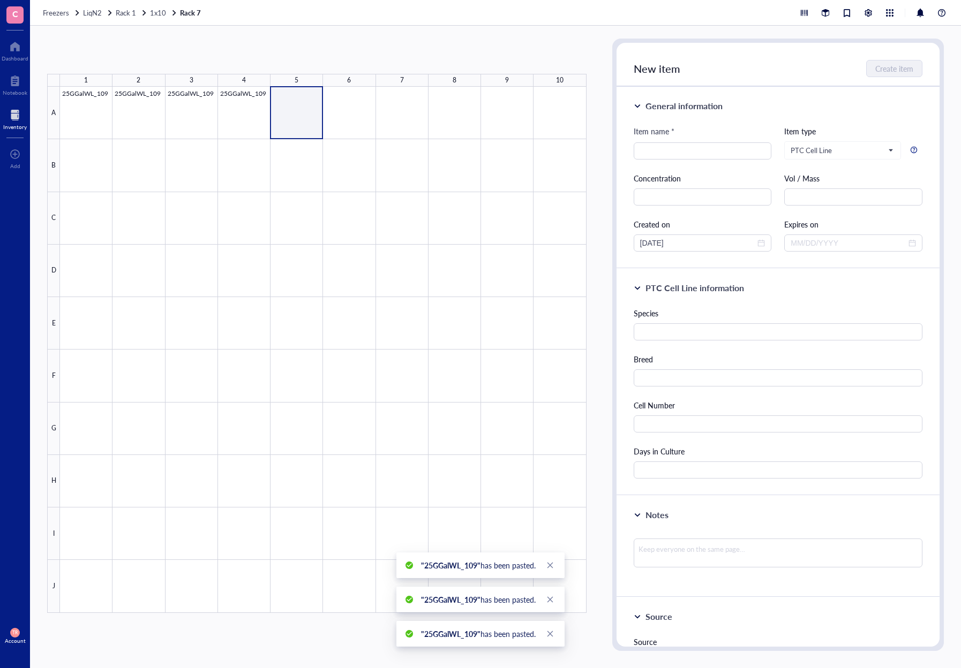
click at [301, 127] on div at bounding box center [323, 350] width 526 height 526
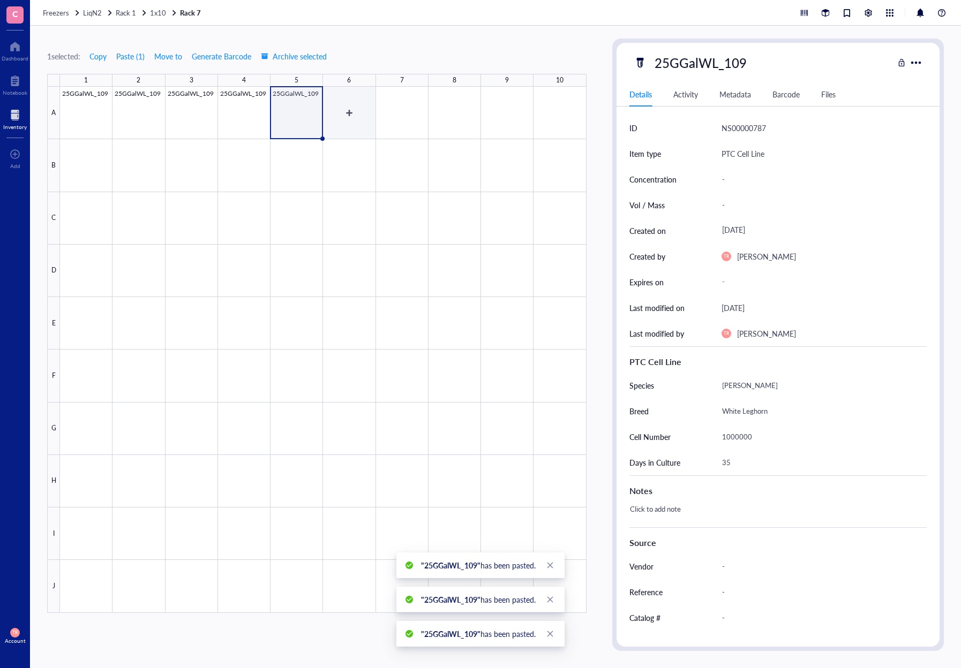
click at [349, 127] on div at bounding box center [323, 350] width 526 height 526
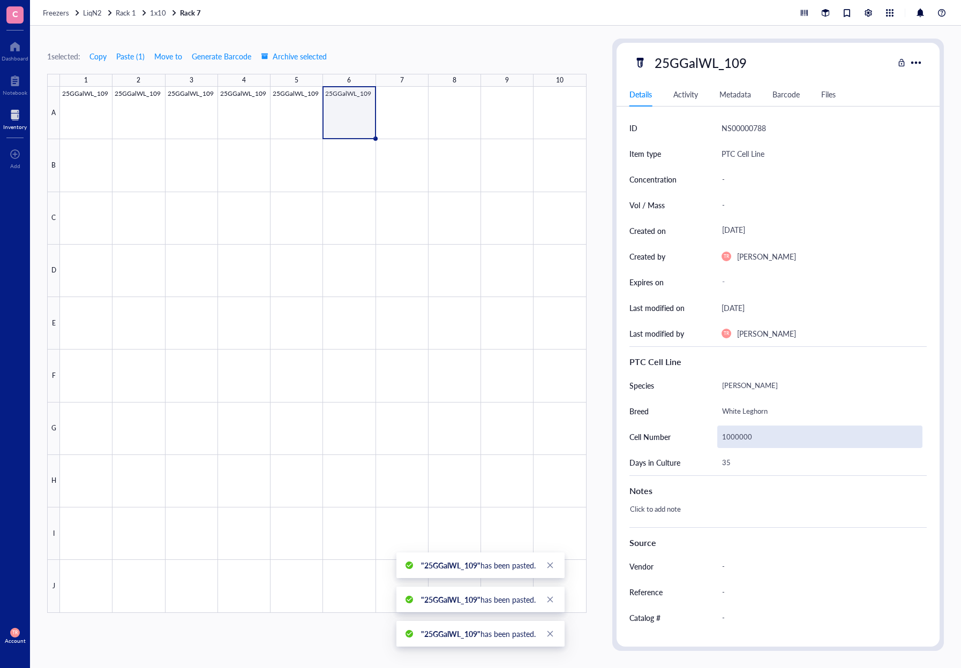
click at [740, 443] on div "1000000" at bounding box center [819, 437] width 205 height 22
click at [742, 439] on input "1000000" at bounding box center [819, 436] width 204 height 21
drag, startPoint x: 757, startPoint y: 438, endPoint x: 716, endPoint y: 437, distance: 40.2
click at [717, 437] on input "1000000" at bounding box center [819, 436] width 204 height 21
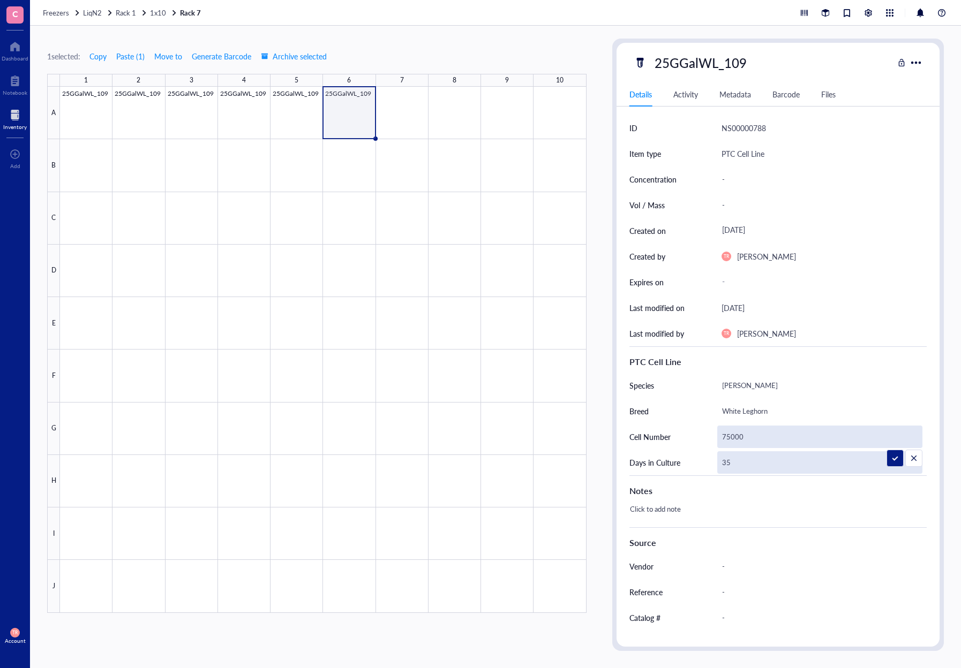
type input "750000"
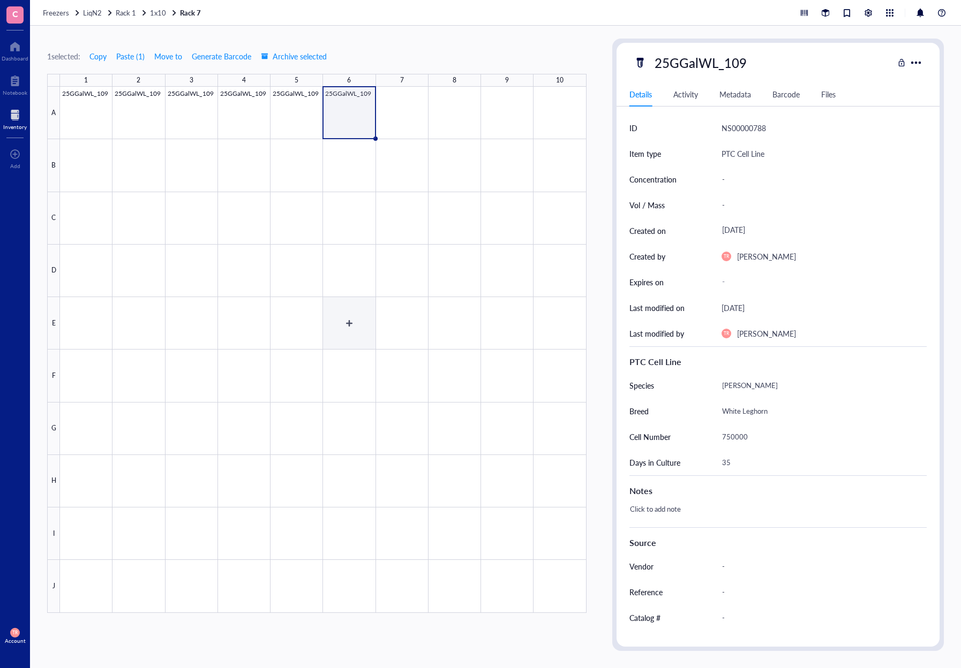
click at [360, 349] on div at bounding box center [323, 350] width 526 height 526
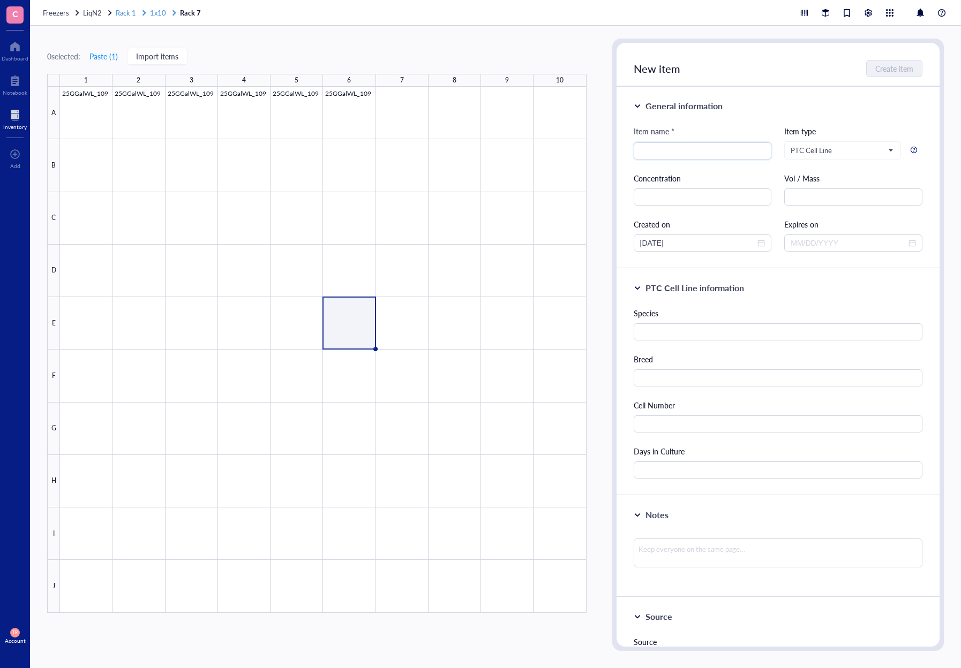
click at [160, 11] on span "1x10" at bounding box center [158, 12] width 16 height 10
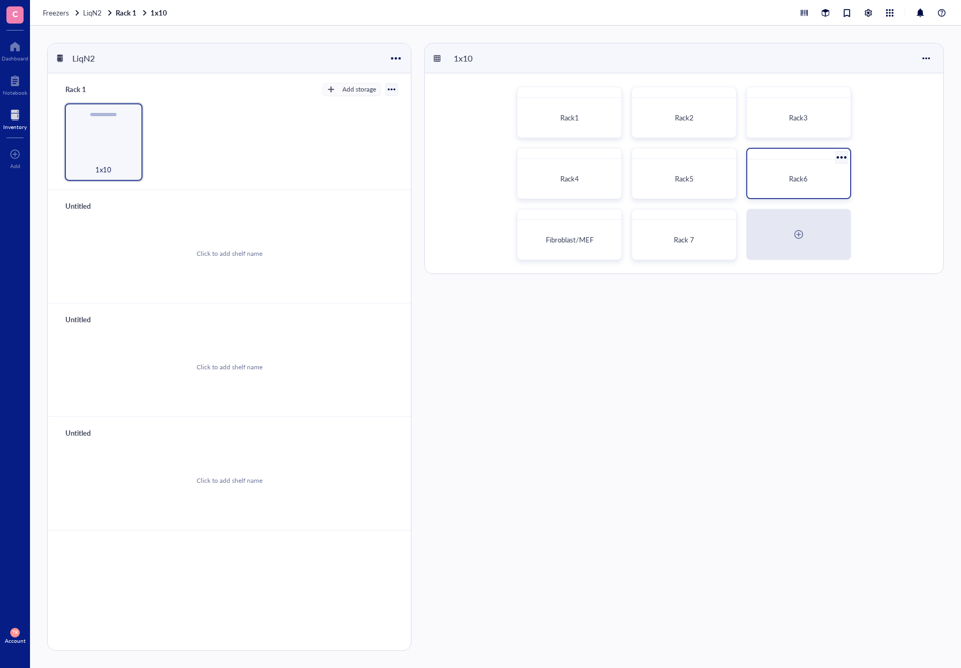
click at [755, 186] on div "Rack6" at bounding box center [798, 179] width 94 height 30
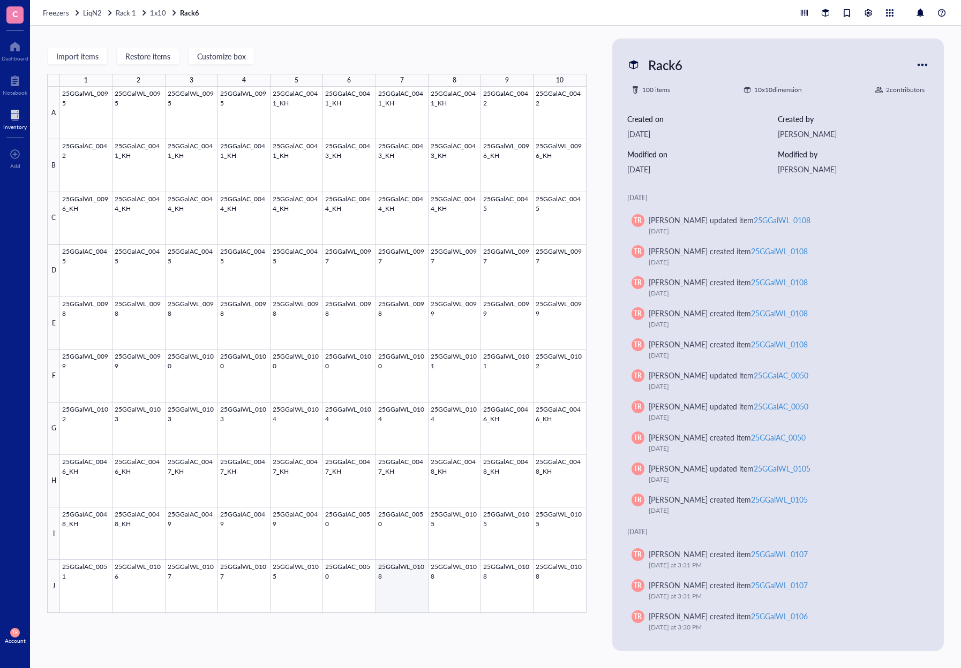
click at [403, 596] on div at bounding box center [323, 350] width 526 height 526
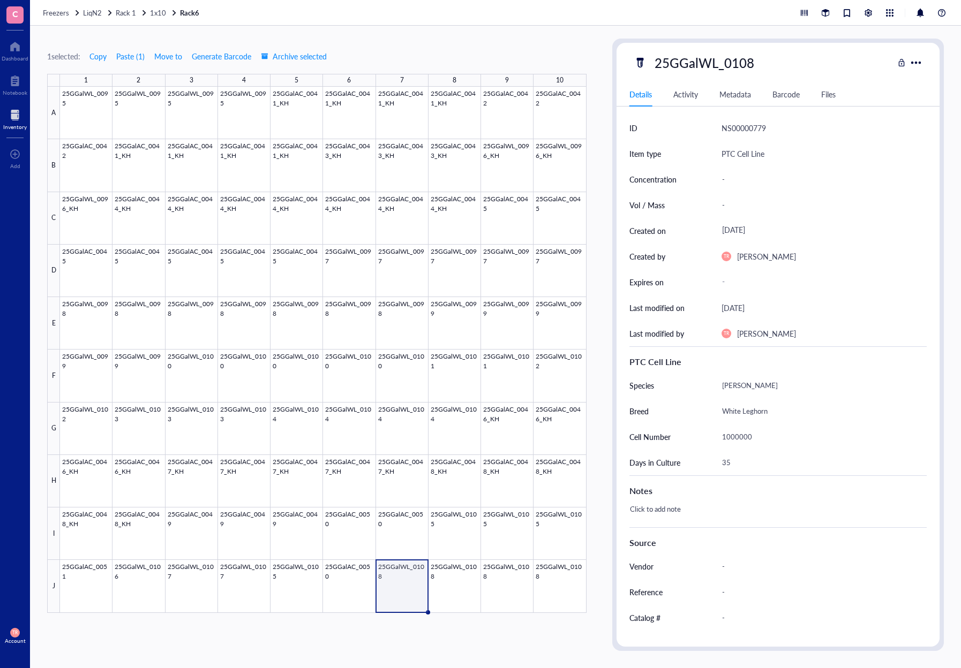
click at [505, 639] on div "1 selected: Copy Paste ( 1 ) Move to Generate Barcode Archive selected 1 2 3 4 …" at bounding box center [316, 345] width 539 height 613
click at [604, 619] on div "1 selected: Copy Paste ( 1 ) Move to Generate Barcode Archive selected 1 2 3 4 …" at bounding box center [495, 347] width 931 height 643
click at [564, 580] on div at bounding box center [323, 350] width 526 height 526
click at [489, 625] on div "1 selected: Copy Paste ( 1 ) Move to Generate Barcode Archive selected 1 2 3 4 …" at bounding box center [316, 345] width 539 height 613
click at [443, 588] on div at bounding box center [323, 350] width 526 height 526
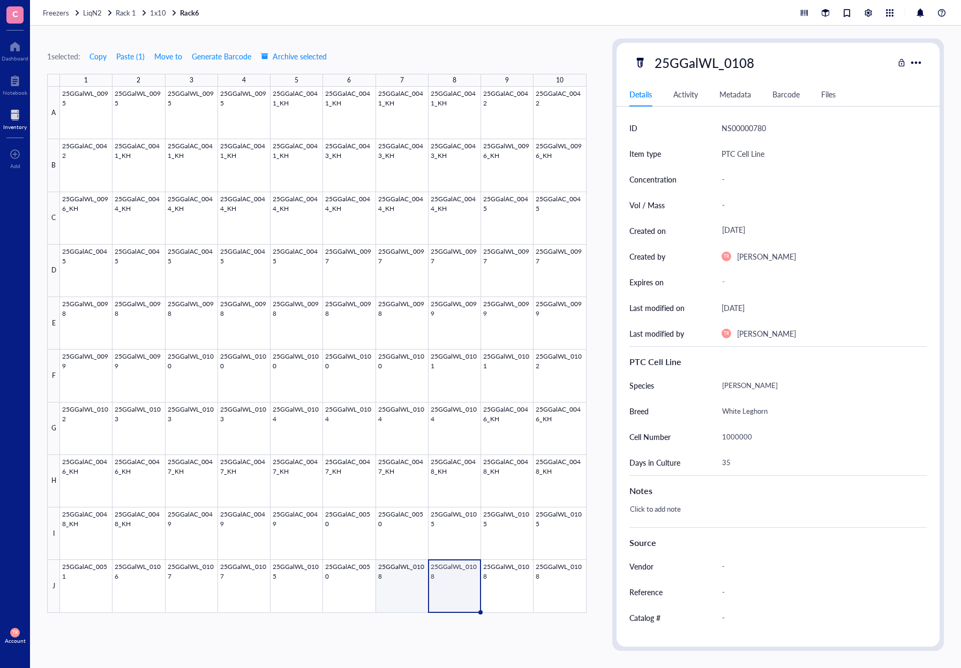
click at [407, 595] on div at bounding box center [323, 350] width 526 height 526
click at [433, 601] on div at bounding box center [323, 350] width 526 height 526
click at [463, 604] on div at bounding box center [323, 350] width 526 height 526
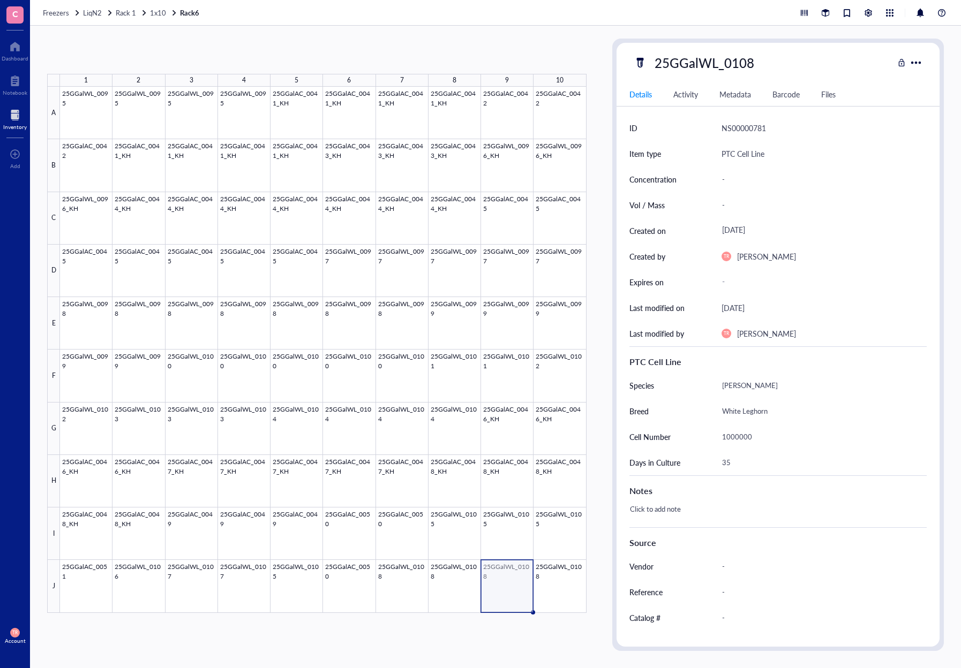
click at [499, 603] on div at bounding box center [323, 350] width 526 height 526
click at [559, 603] on div at bounding box center [323, 350] width 526 height 526
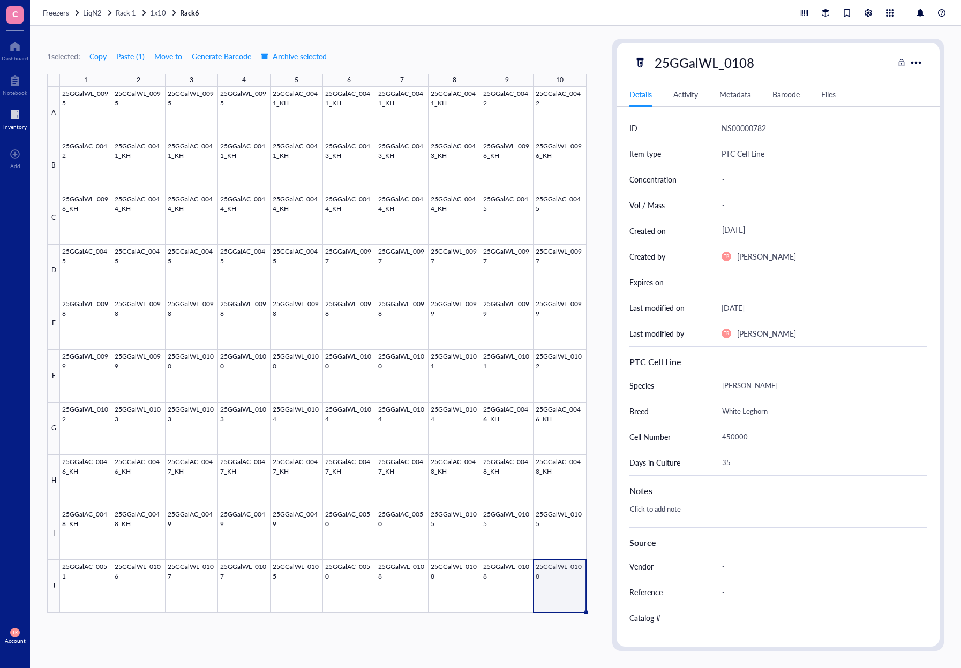
drag, startPoint x: 347, startPoint y: 632, endPoint x: 445, endPoint y: 455, distance: 202.8
click at [347, 632] on div "1 selected: Copy Paste ( 1 ) Move to Generate Barcode Archive selected 1 2 3 4 …" at bounding box center [316, 345] width 539 height 613
drag, startPoint x: 156, startPoint y: 10, endPoint x: 163, endPoint y: 19, distance: 11.6
click at [156, 10] on span "1x10" at bounding box center [158, 12] width 16 height 10
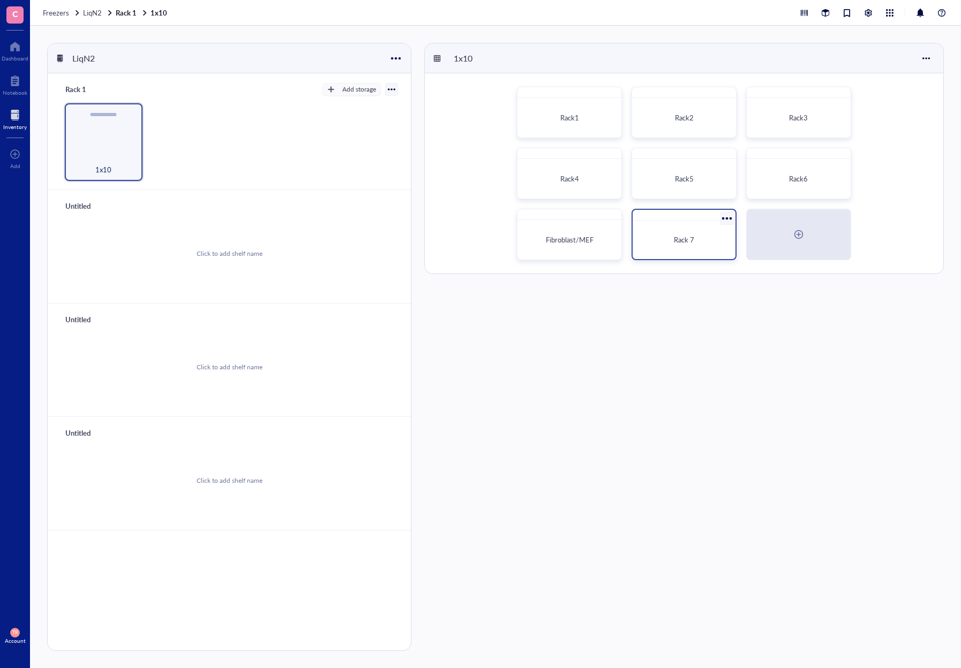
click at [687, 244] on span "Rack 7" at bounding box center [684, 240] width 20 height 10
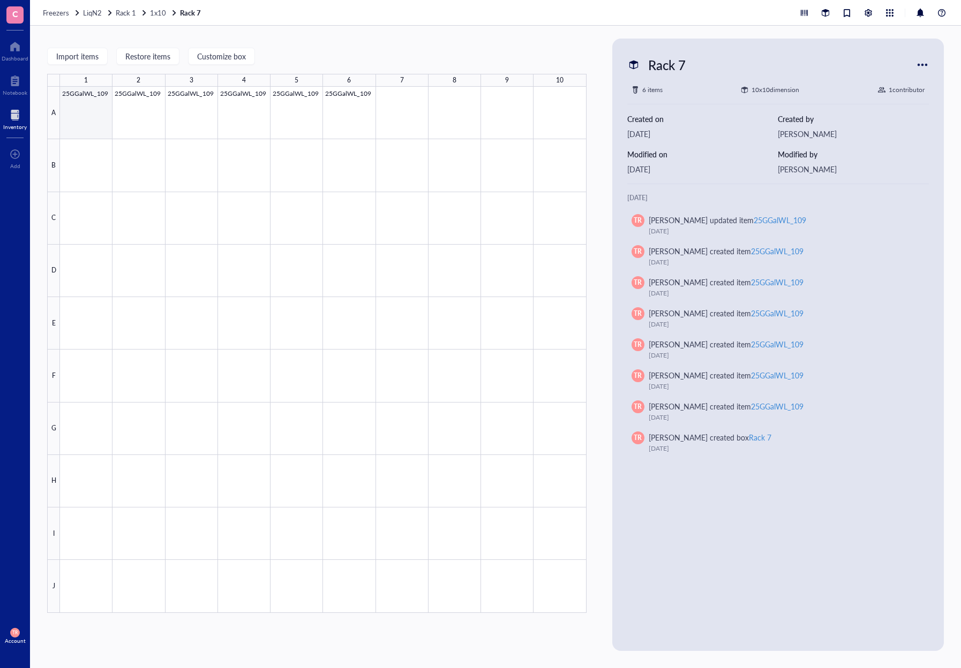
click at [85, 119] on div at bounding box center [323, 350] width 526 height 526
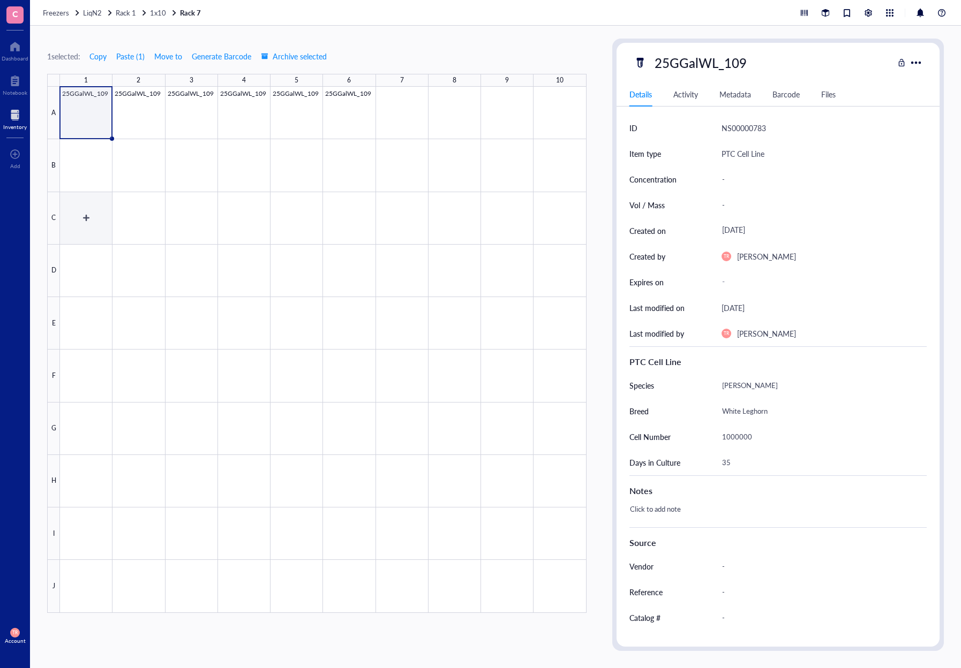
click at [85, 204] on div at bounding box center [323, 350] width 526 height 526
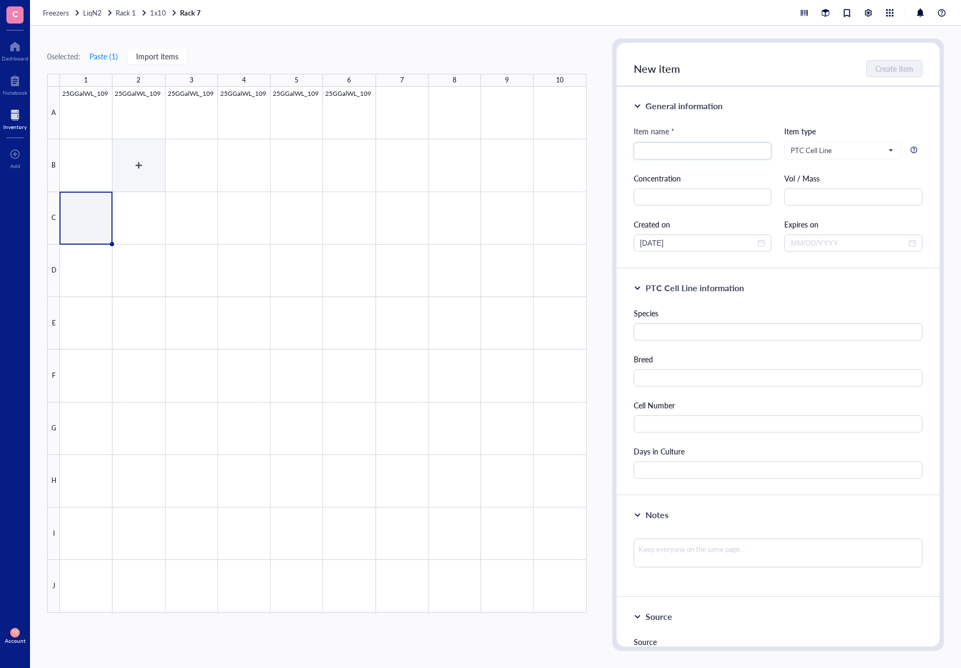
click at [133, 117] on div at bounding box center [323, 350] width 526 height 526
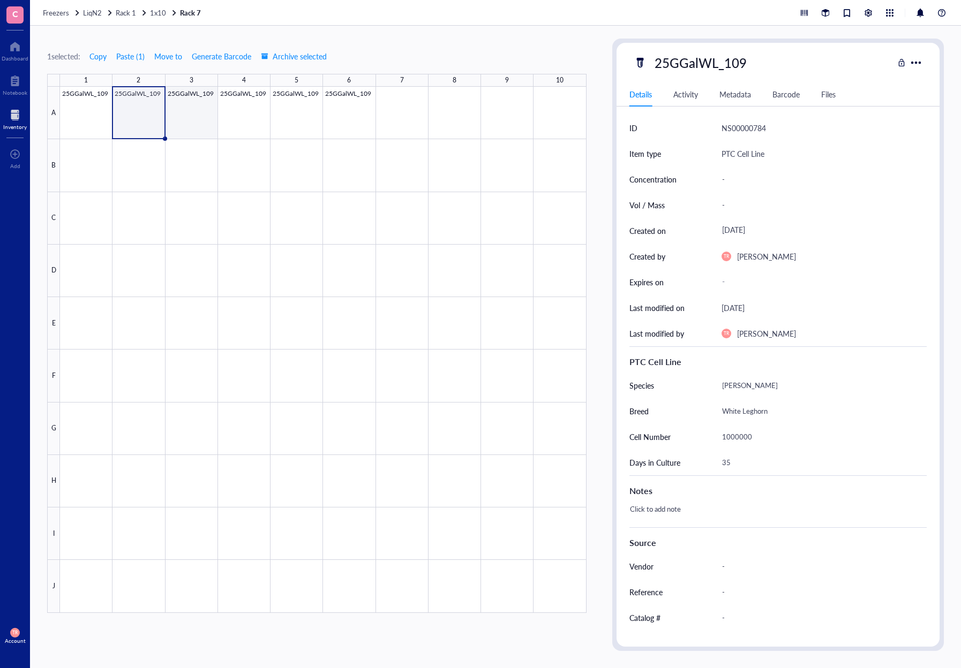
click at [200, 109] on div at bounding box center [323, 350] width 526 height 526
click at [241, 118] on div at bounding box center [323, 350] width 526 height 526
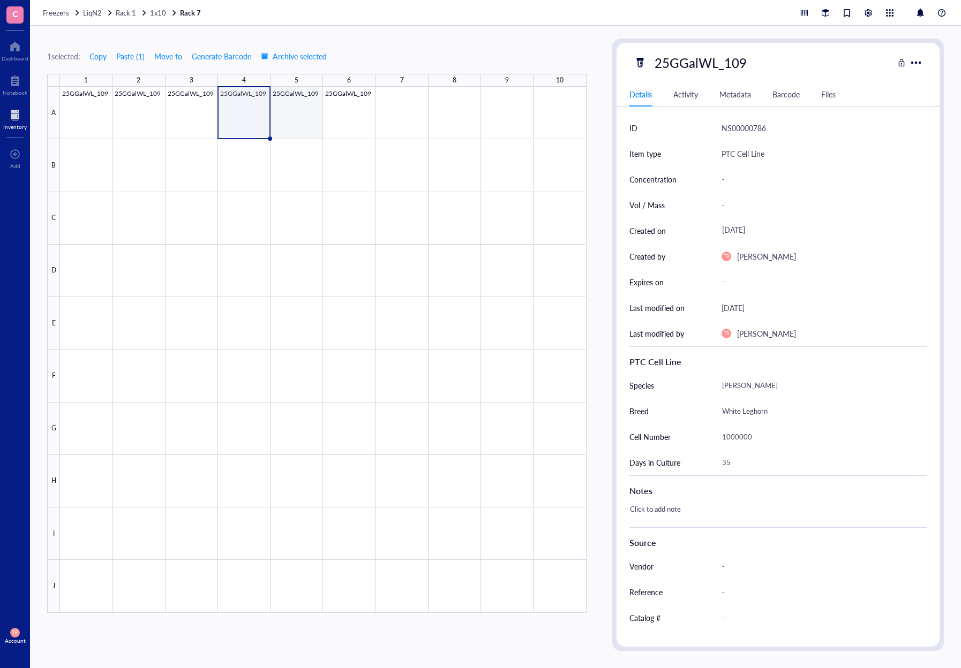
click at [307, 109] on div at bounding box center [323, 350] width 526 height 526
click at [344, 111] on div at bounding box center [323, 350] width 526 height 526
click at [54, 35] on div "1 selected: Copy Paste ( 1 ) Move to Generate Barcode Archive selected 1 2 3 4 …" at bounding box center [495, 347] width 931 height 643
click at [162, 14] on span "1x10" at bounding box center [158, 12] width 16 height 10
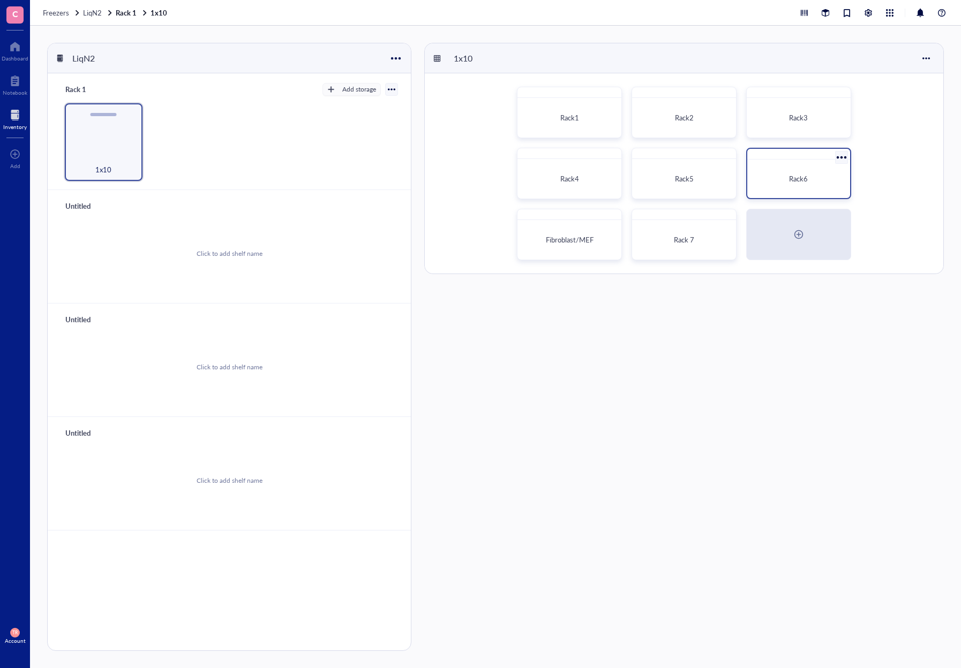
click at [790, 182] on span "Rack6" at bounding box center [798, 178] width 19 height 10
